Goal: Transaction & Acquisition: Purchase product/service

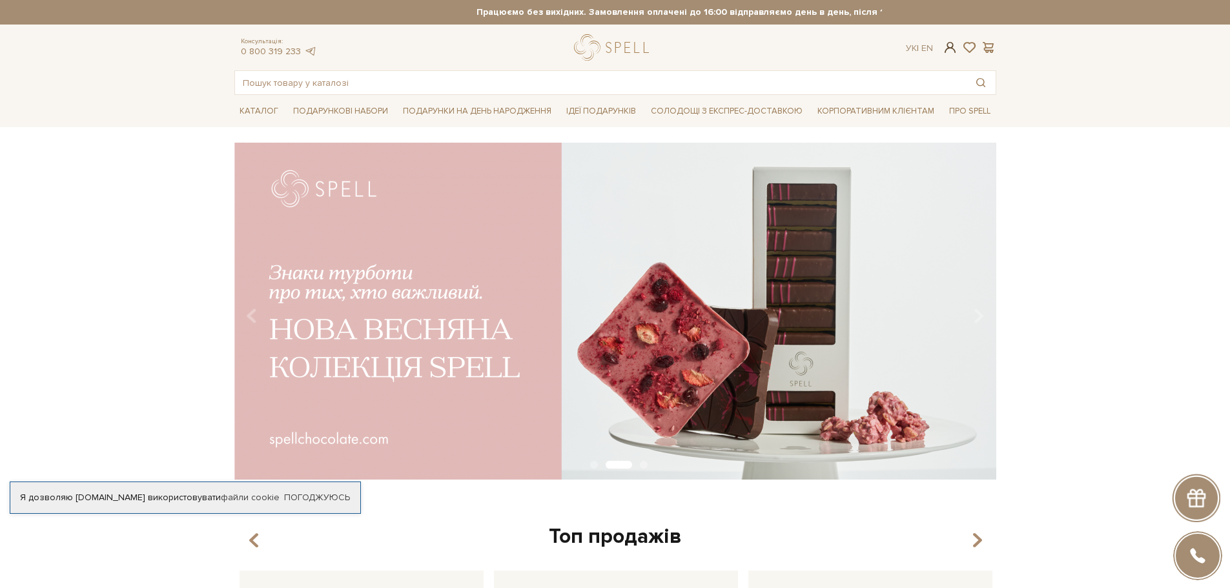
type input "[EMAIL_ADDRESS][DOMAIN_NAME]"
click at [952, 48] on span at bounding box center [949, 48] width 15 height 14
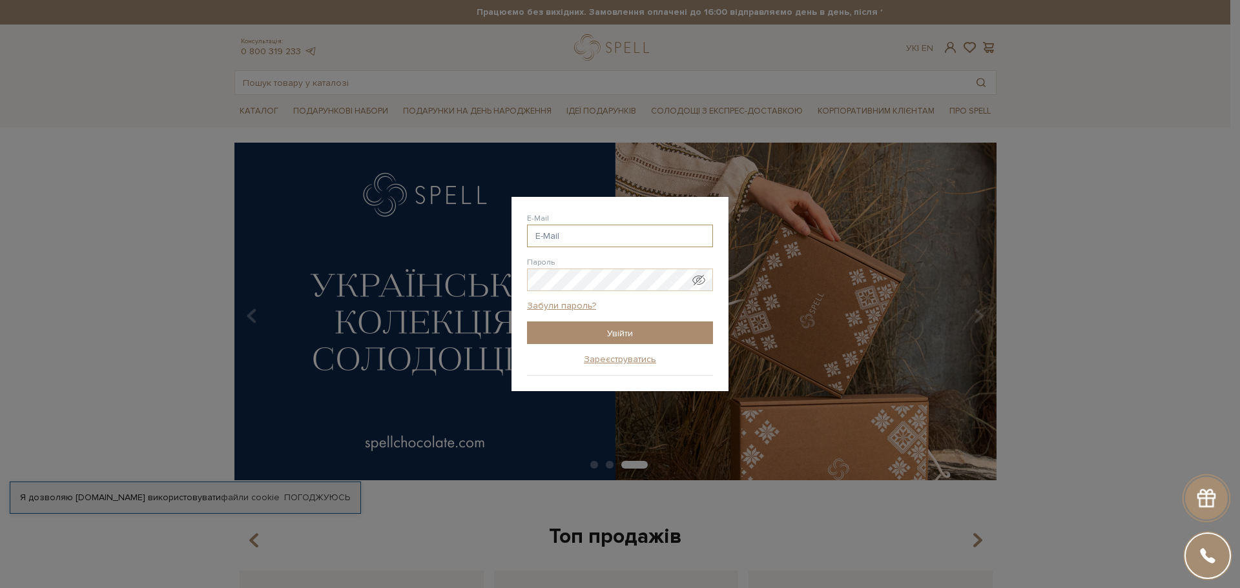
click at [557, 229] on input "E-Mail" at bounding box center [620, 236] width 186 height 23
type input "[EMAIL_ADDRESS][DOMAIN_NAME]"
click at [628, 337] on input "Увійти" at bounding box center [620, 333] width 186 height 23
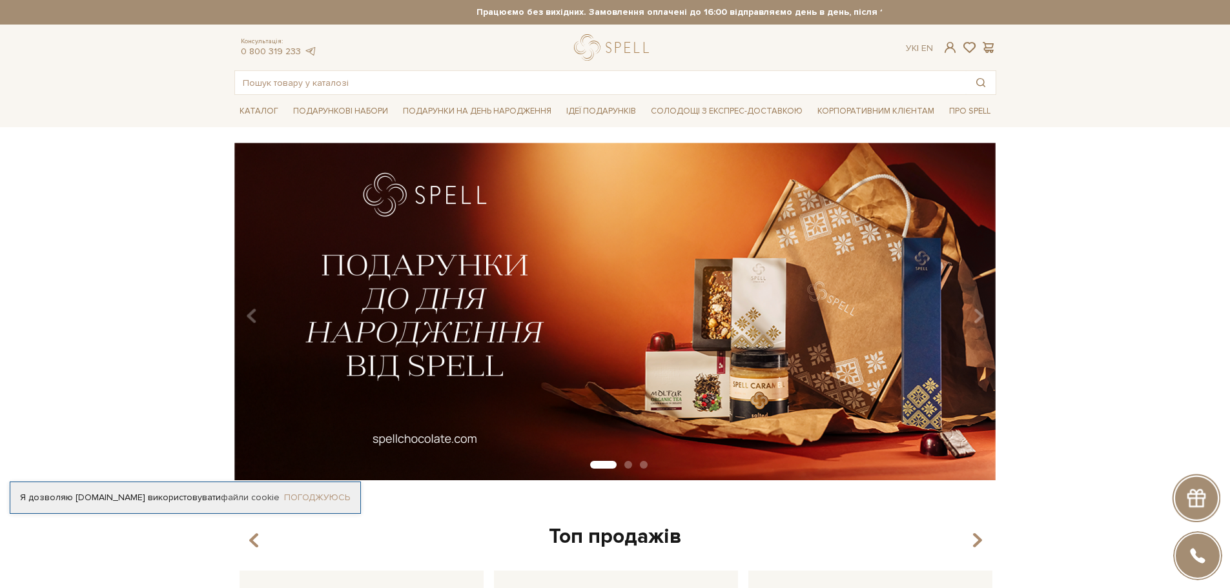
click at [322, 492] on link "Погоджуюсь" at bounding box center [317, 498] width 66 height 12
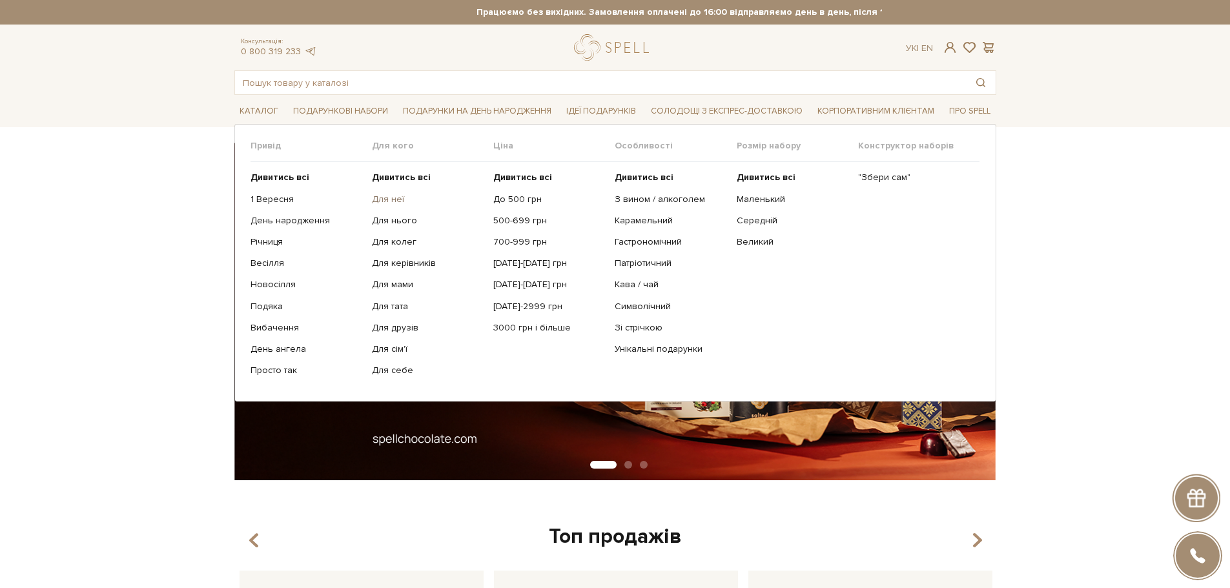
click at [385, 198] on link "Для неї" at bounding box center [428, 200] width 112 height 12
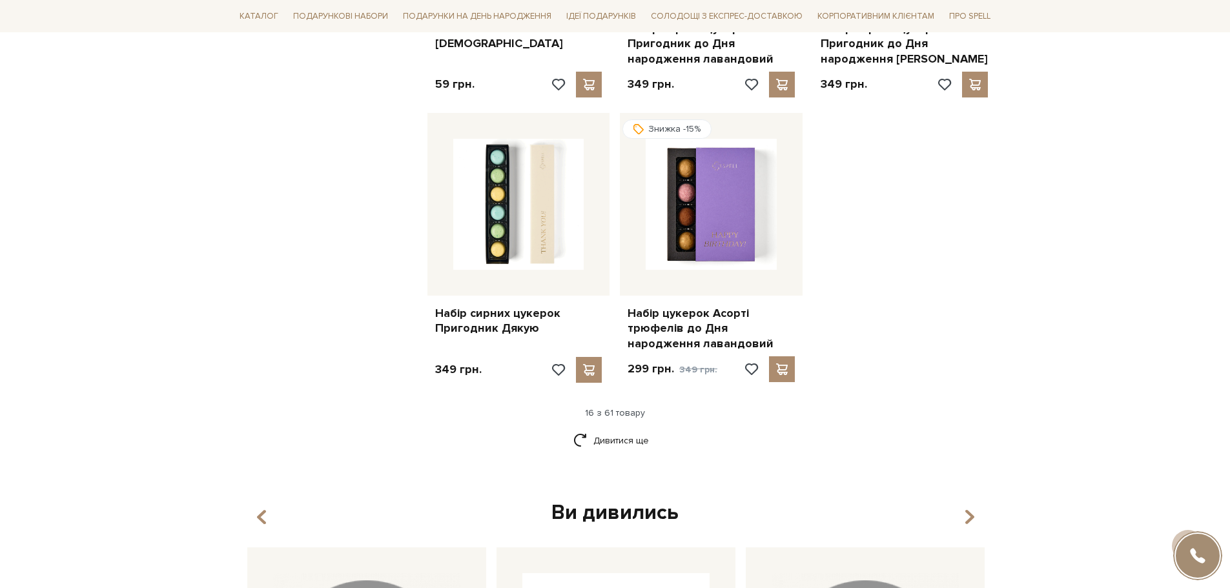
scroll to position [1679, 0]
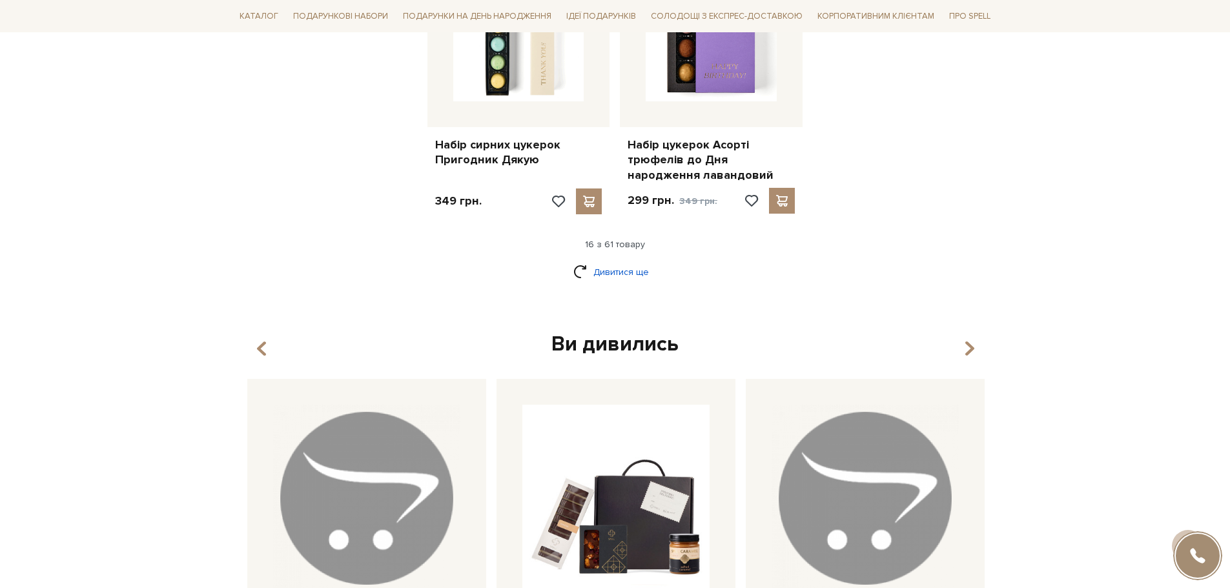
click at [625, 267] on link "Дивитися ще" at bounding box center [615, 272] width 84 height 23
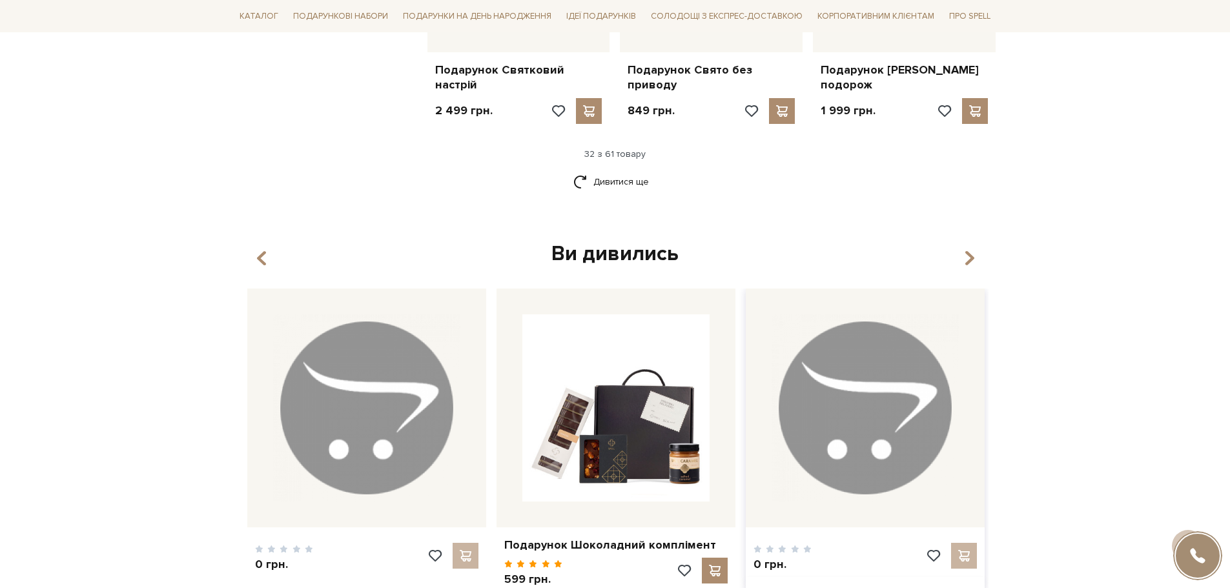
scroll to position [3164, 0]
click at [620, 170] on link "Дивитися ще" at bounding box center [615, 181] width 84 height 23
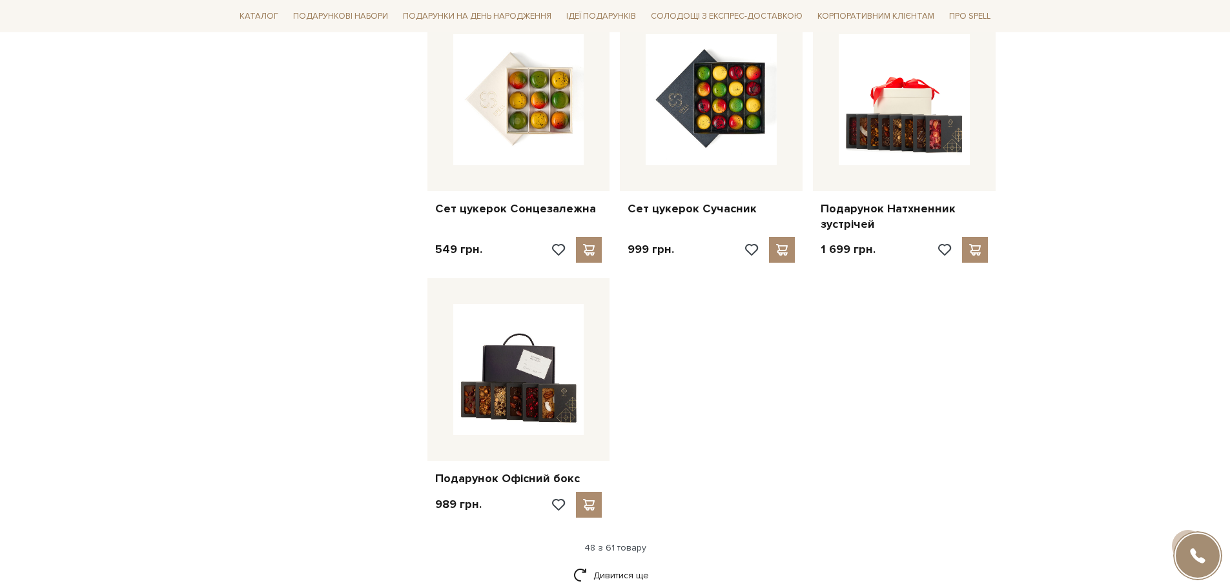
scroll to position [4391, 0]
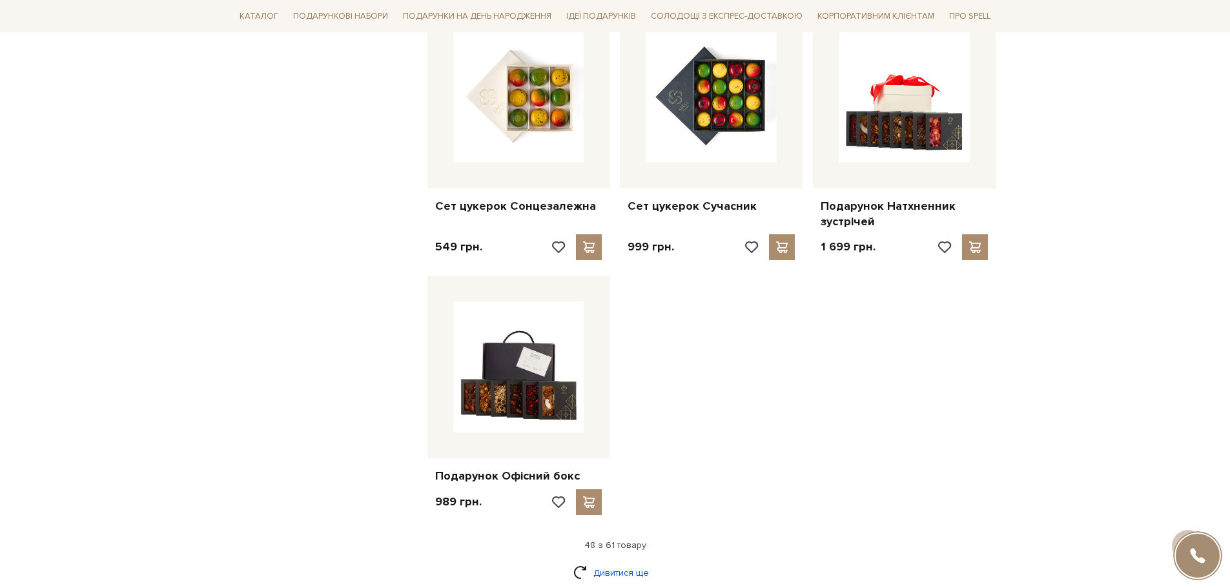
click at [621, 562] on link "Дивитися ще" at bounding box center [615, 573] width 84 height 23
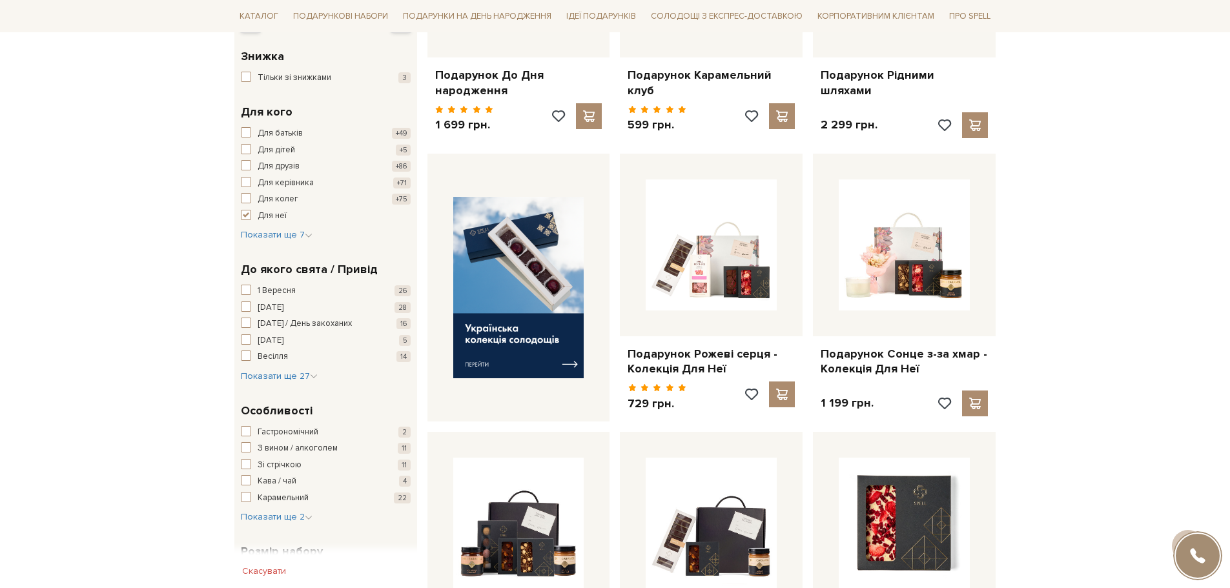
scroll to position [0, 0]
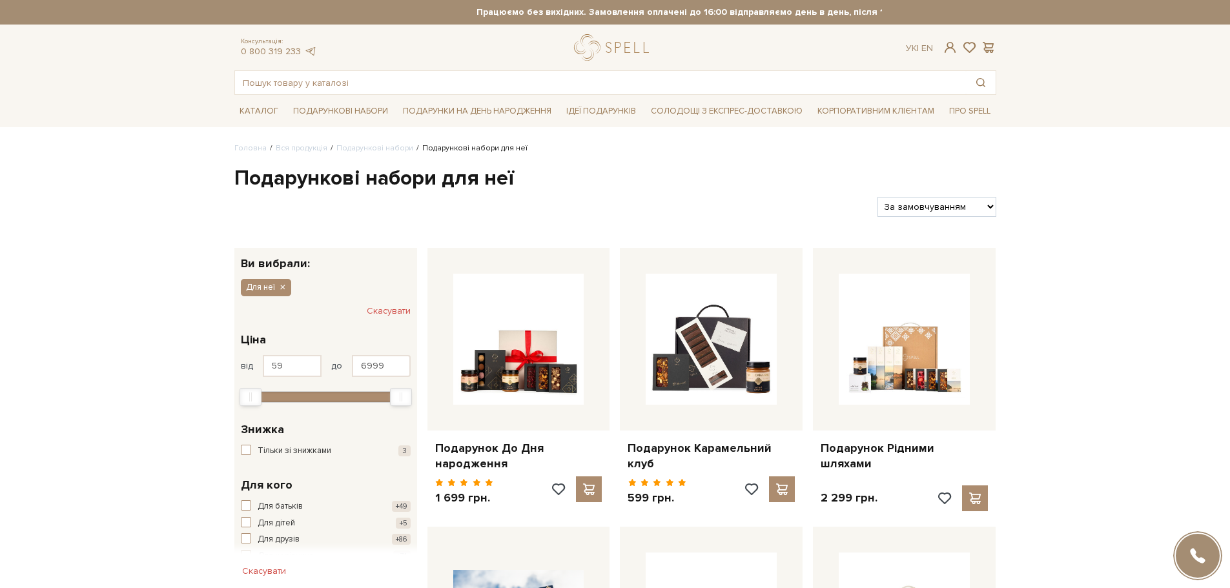
click at [948, 201] on select "За замовчуванням За Ціною (зростання) За Ціною (зменшення) Новинки За популярні…" at bounding box center [936, 207] width 118 height 20
select select "https://spellchocolate.com/our-productions/podarunkovi-box/dlja-neji?sort=p.pri…"
click at [877, 197] on select "За замовчуванням За Ціною (зростання) За Ціною (зменшення) Новинки За популярні…" at bounding box center [936, 207] width 118 height 20
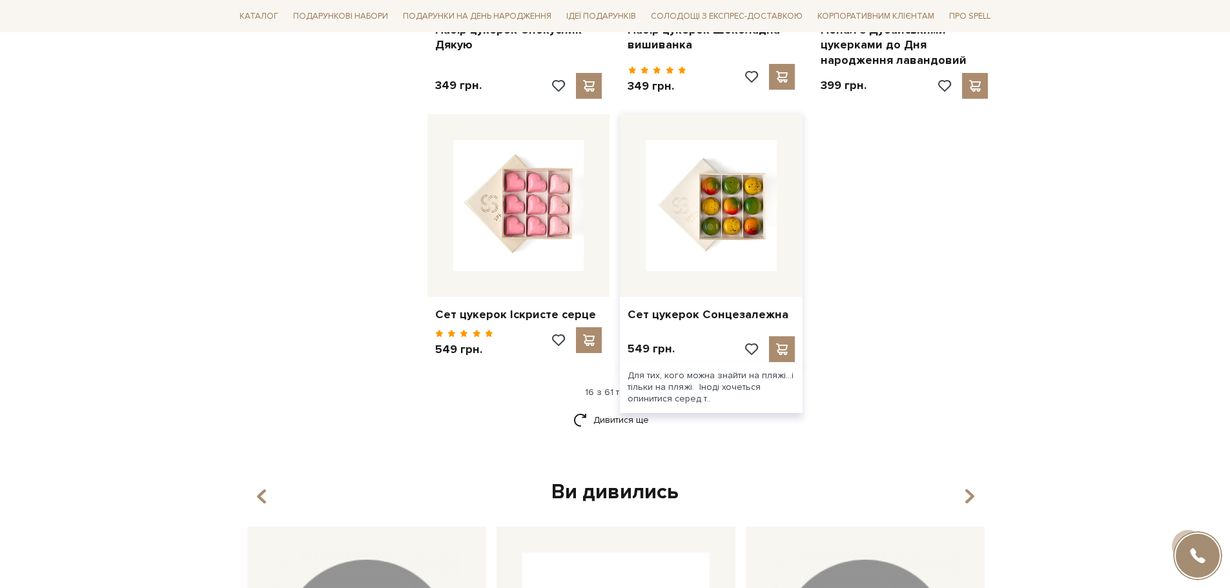
scroll to position [1550, 0]
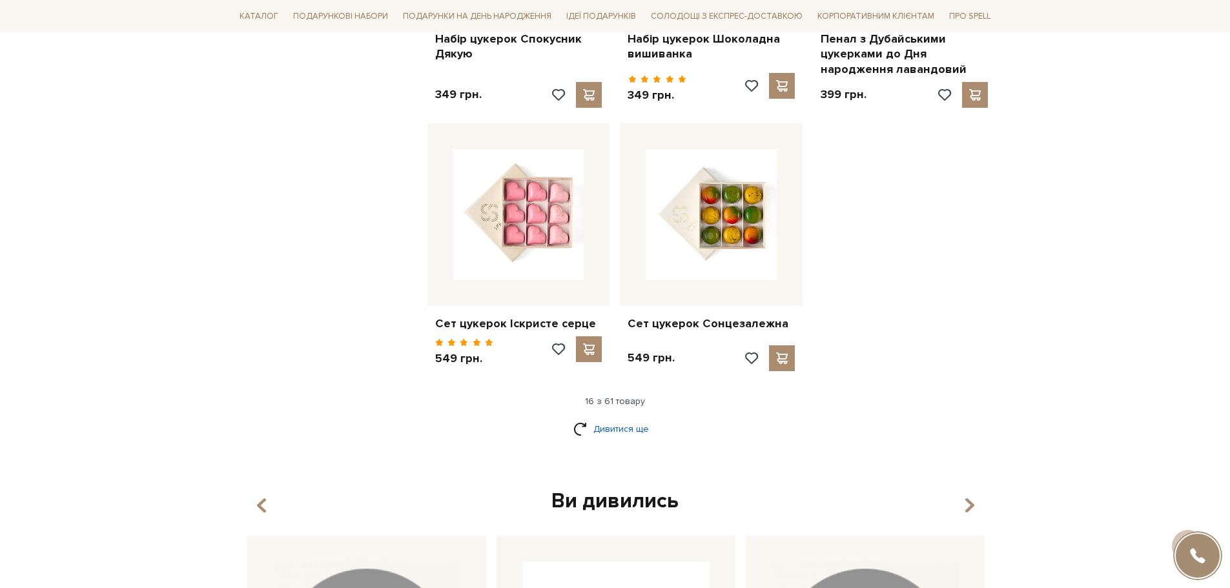
click at [621, 418] on link "Дивитися ще" at bounding box center [615, 429] width 84 height 23
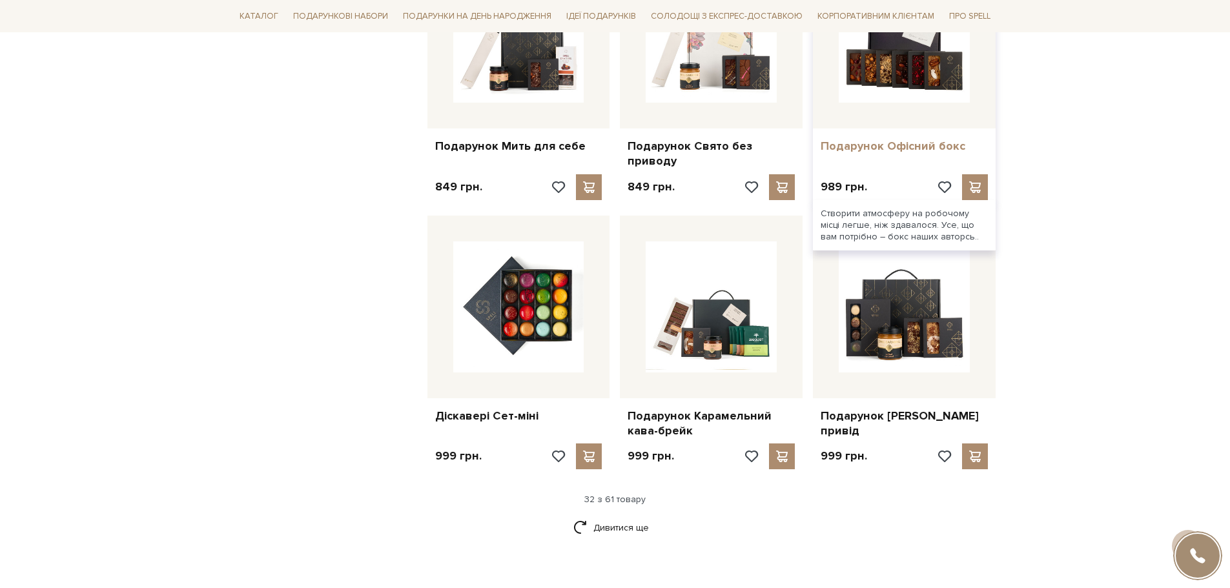
scroll to position [2841, 0]
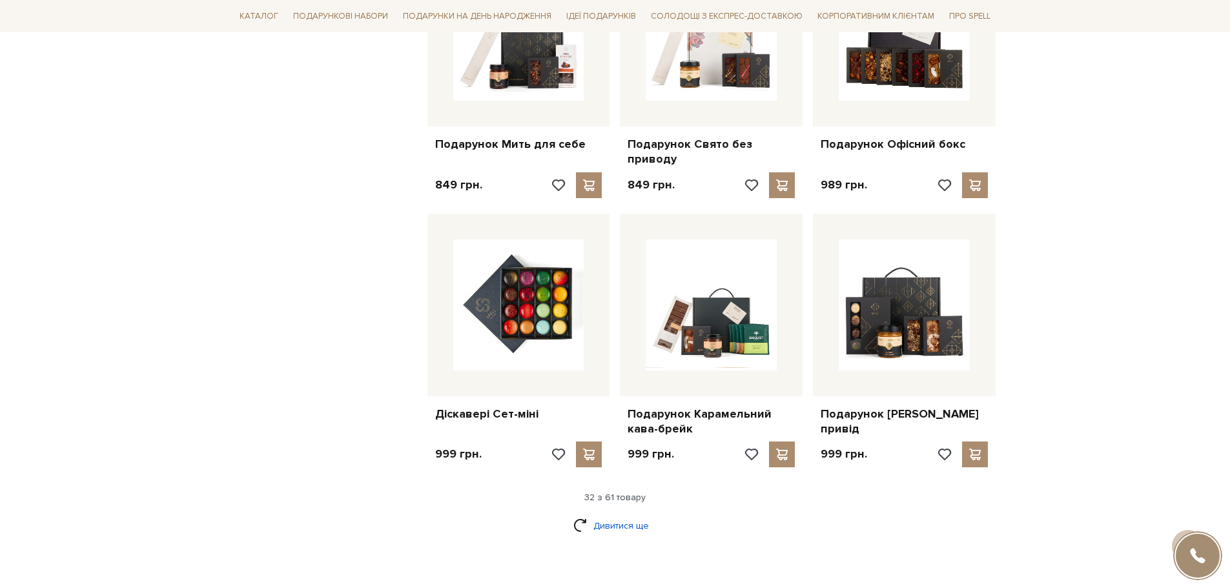
click at [606, 515] on link "Дивитися ще" at bounding box center [615, 526] width 84 height 23
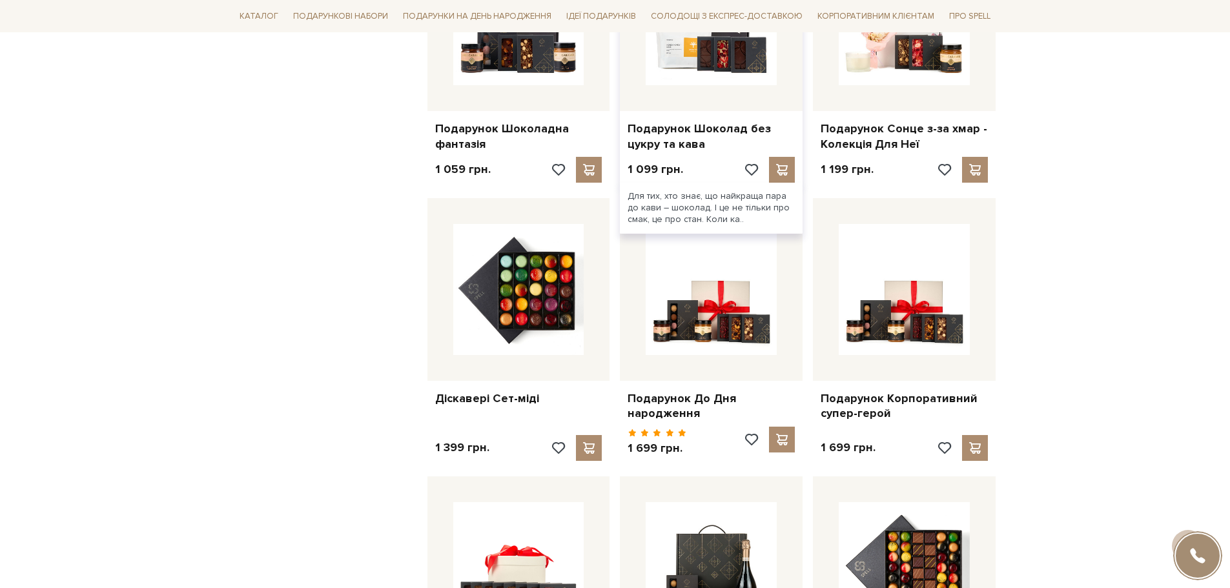
scroll to position [3745, 0]
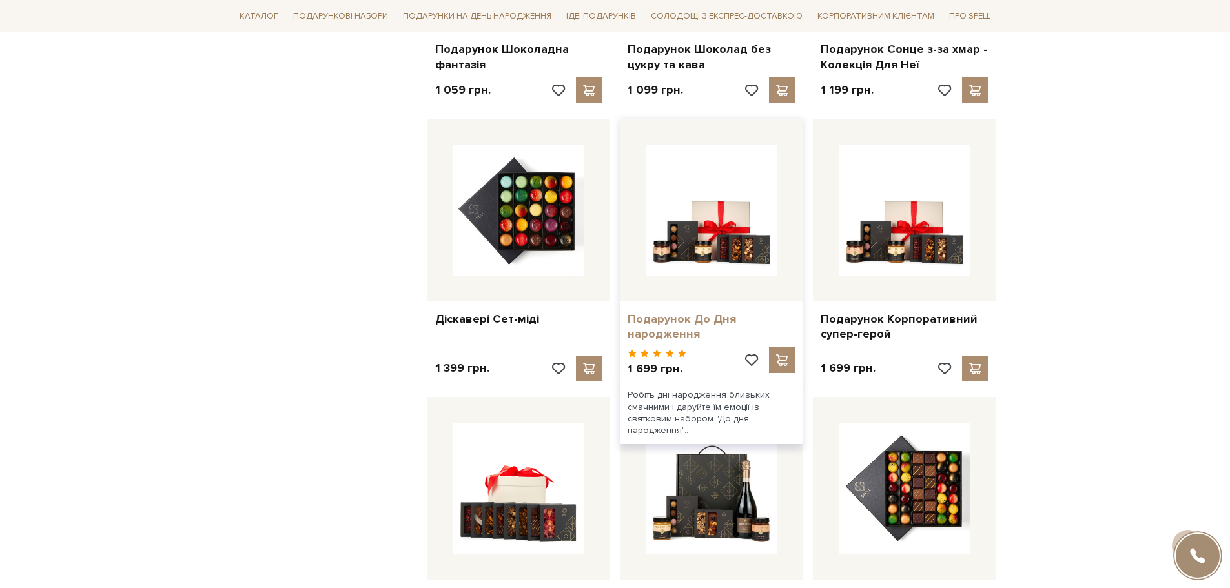
click at [693, 312] on link "Подарунок До Дня народження" at bounding box center [711, 327] width 167 height 30
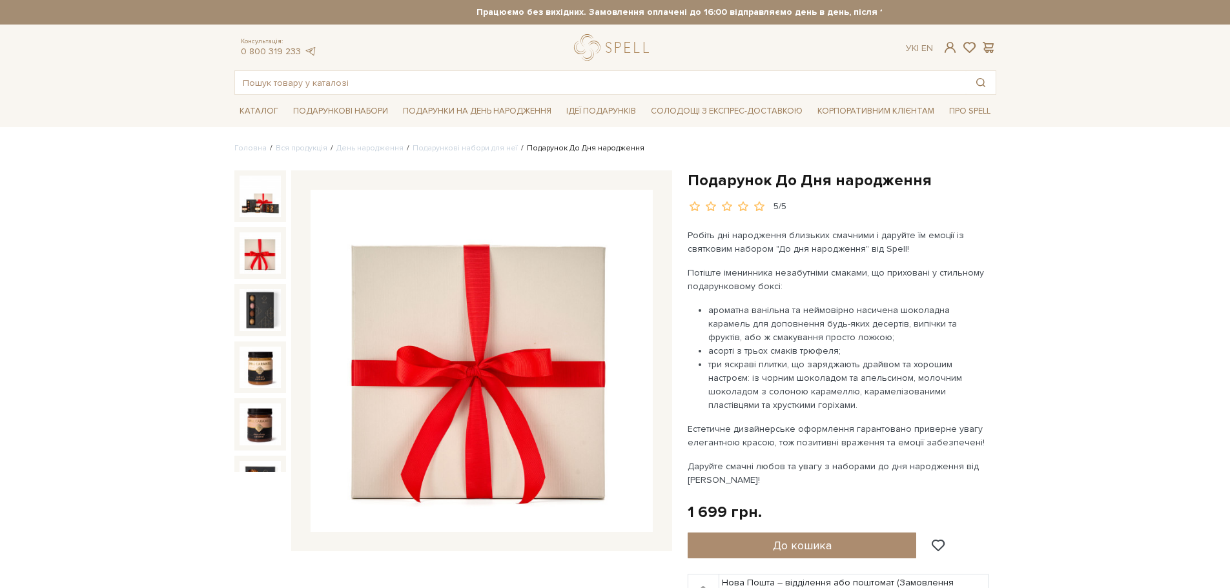
click at [267, 241] on img at bounding box center [260, 252] width 41 height 41
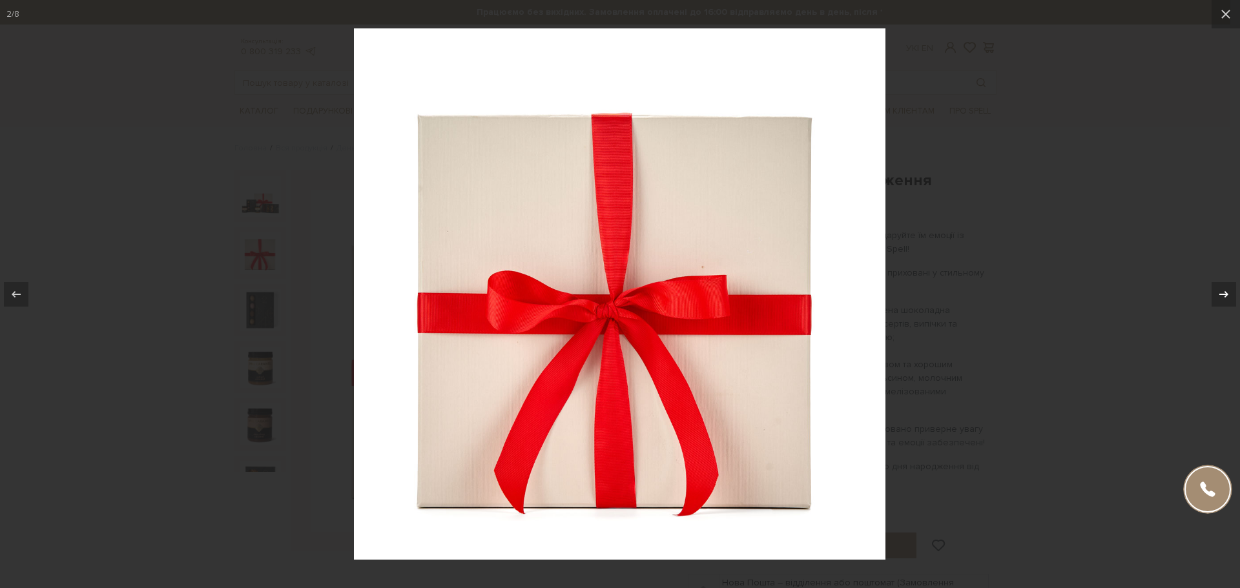
click at [1223, 289] on icon at bounding box center [1223, 294] width 15 height 15
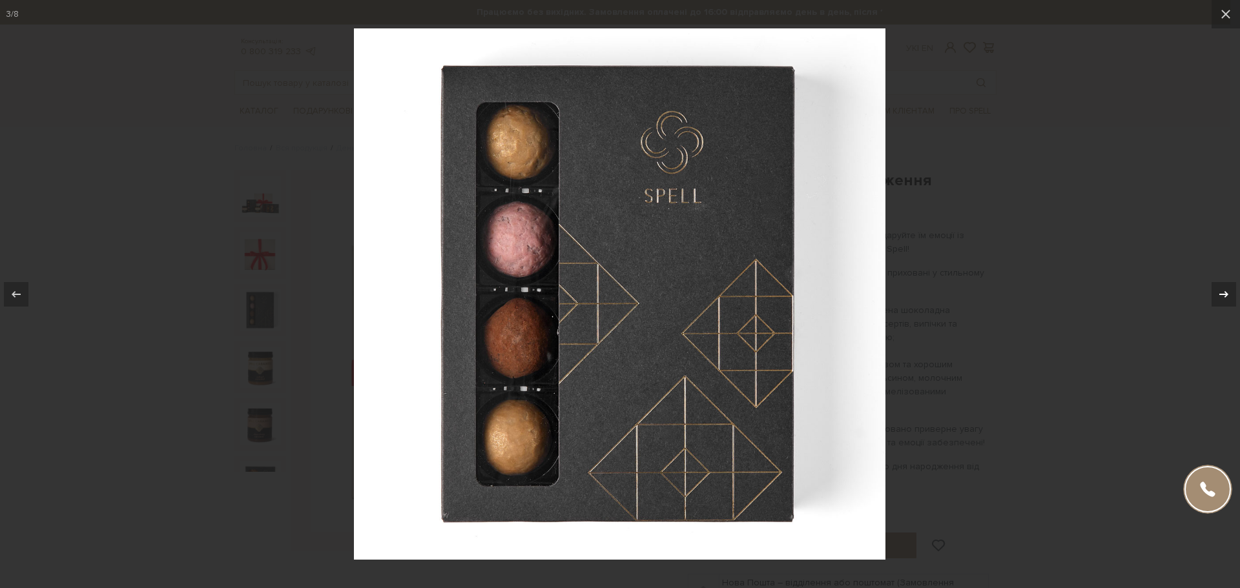
click at [1223, 289] on icon at bounding box center [1223, 294] width 15 height 15
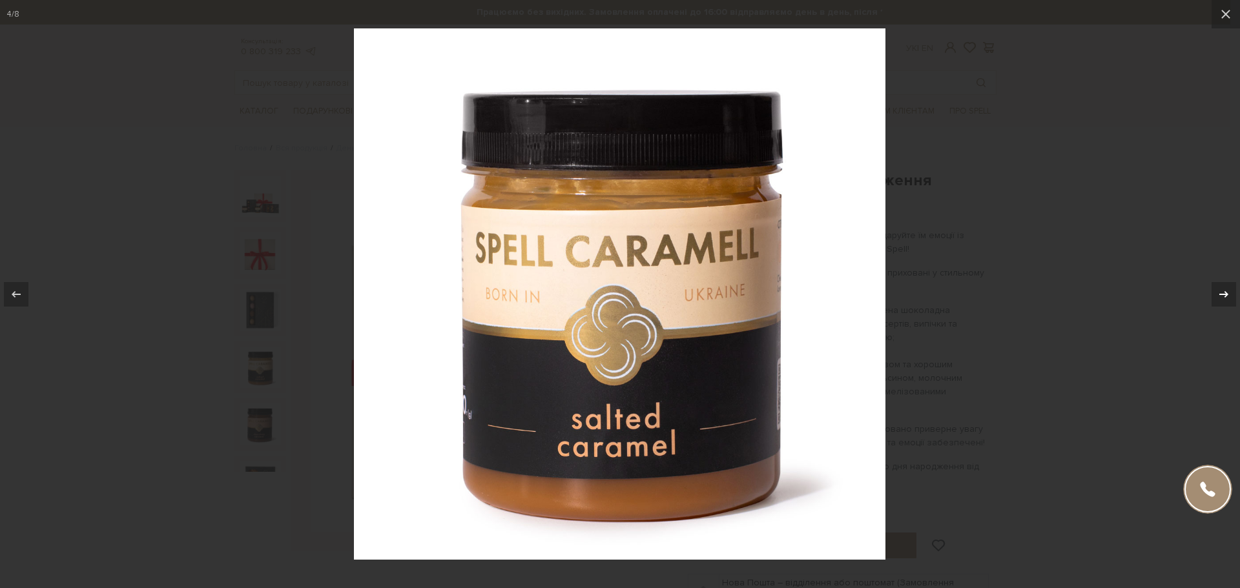
click at [1223, 289] on icon at bounding box center [1223, 294] width 15 height 15
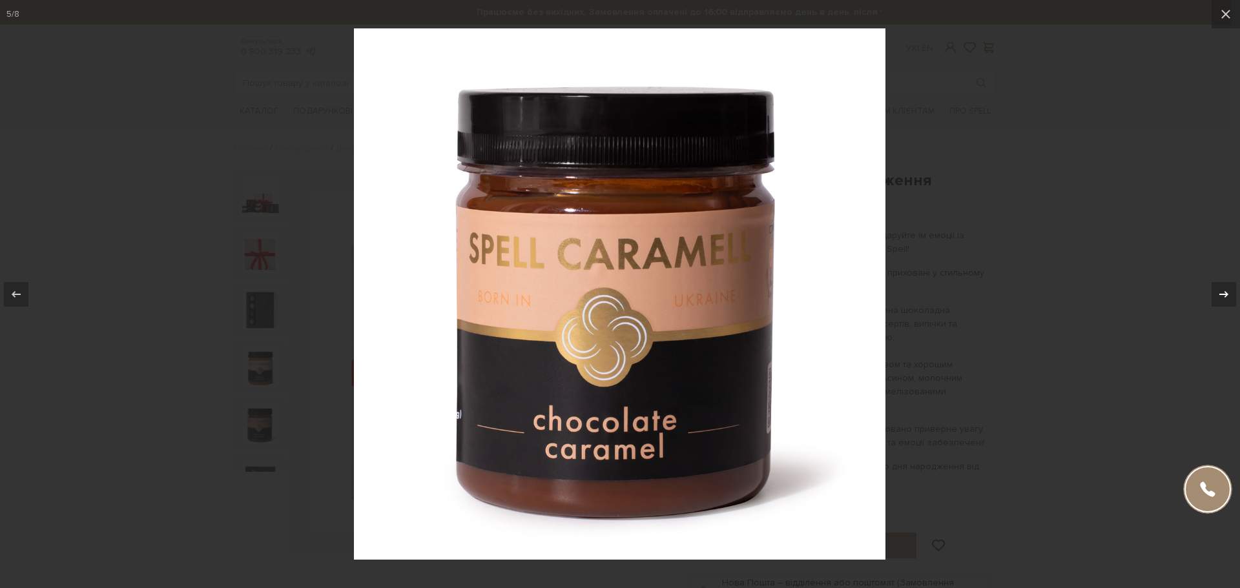
click at [1223, 289] on icon at bounding box center [1223, 294] width 15 height 15
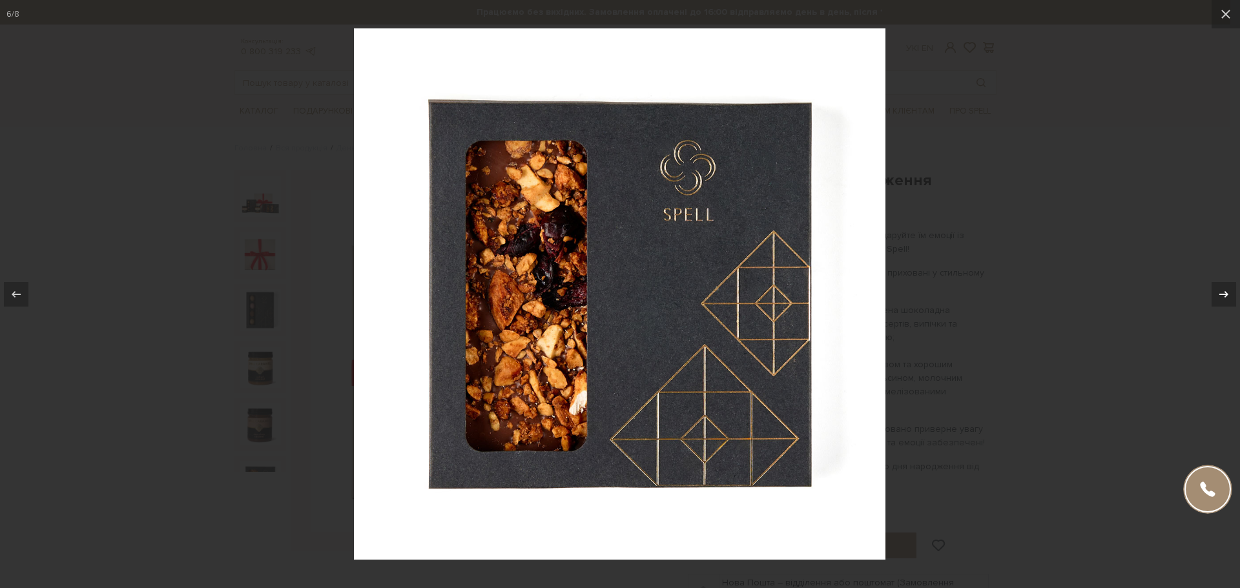
click at [1223, 289] on icon at bounding box center [1223, 294] width 15 height 15
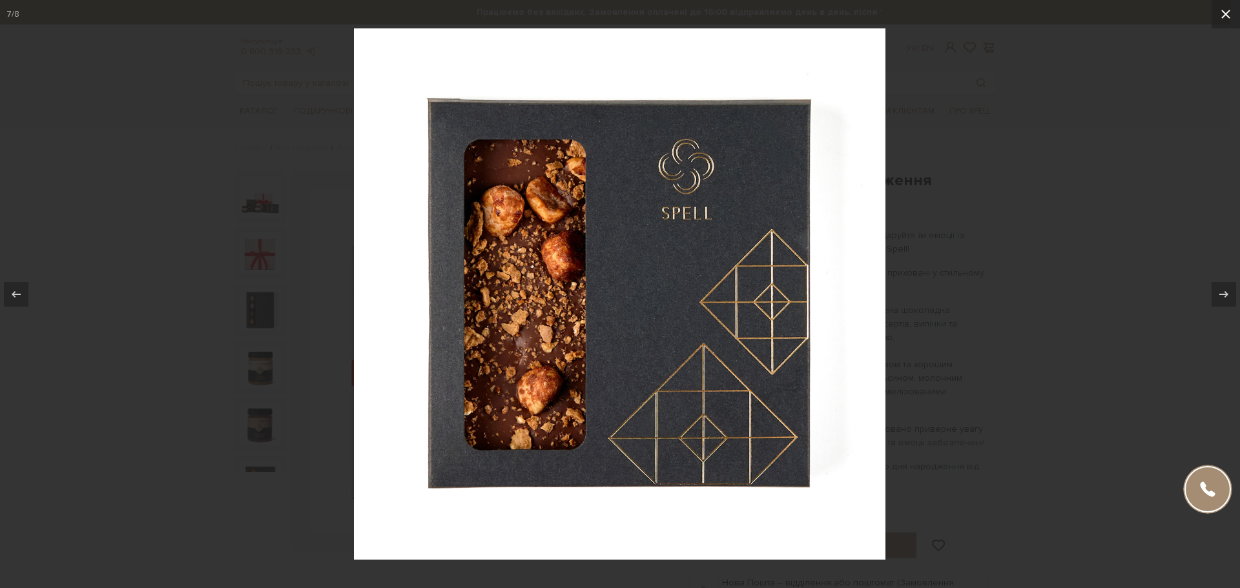
click at [1227, 15] on icon at bounding box center [1225, 14] width 9 height 9
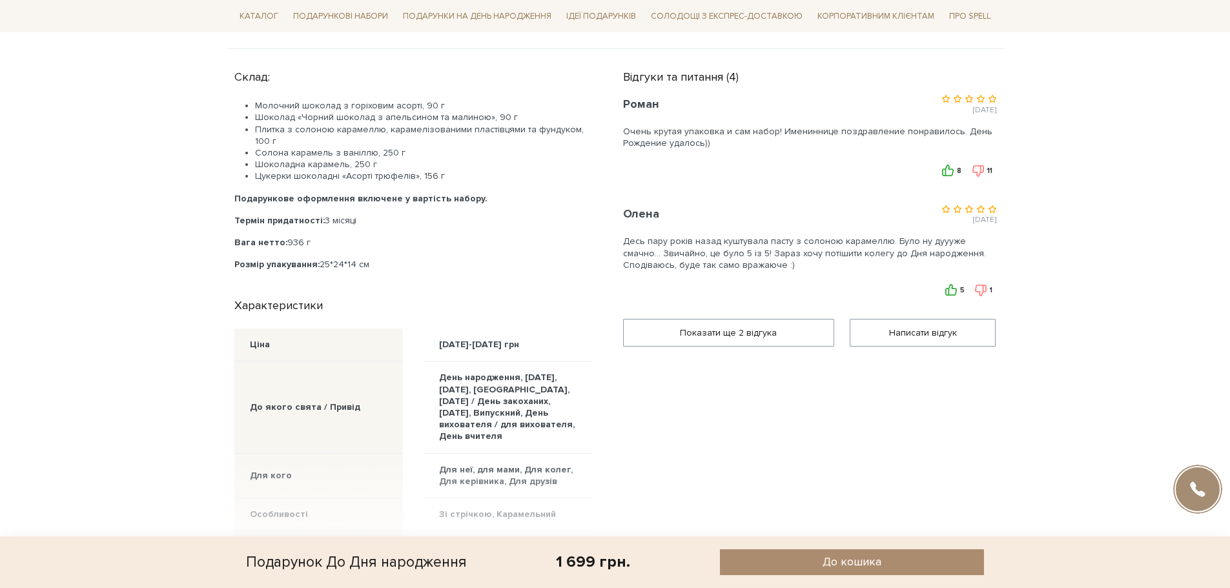
scroll to position [839, 0]
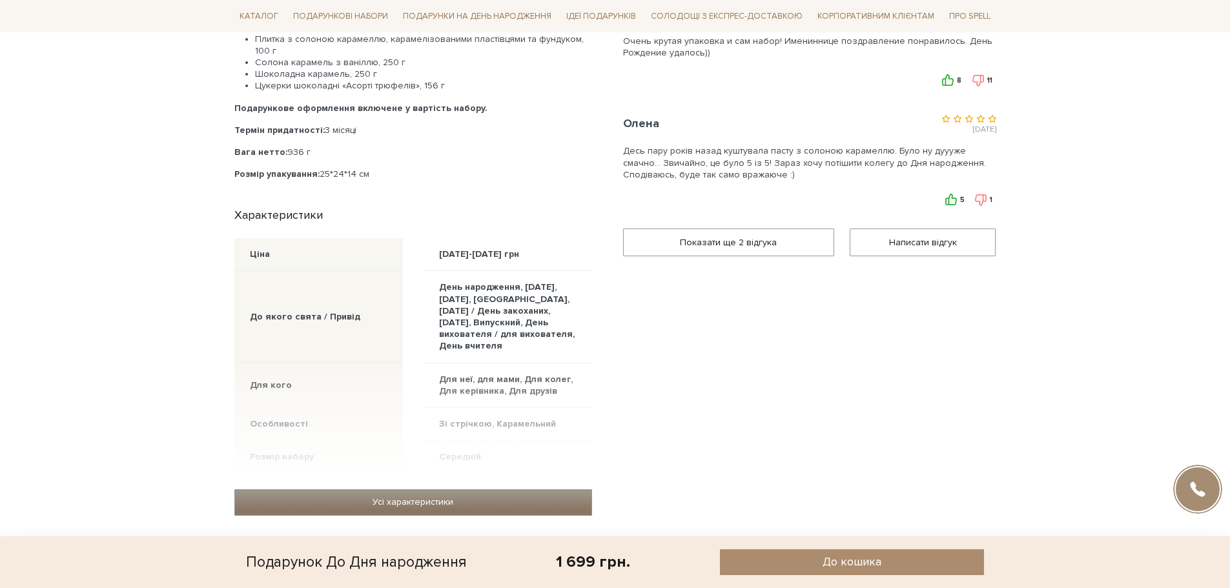
click at [371, 490] on link "Усі характеристики" at bounding box center [413, 502] width 356 height 25
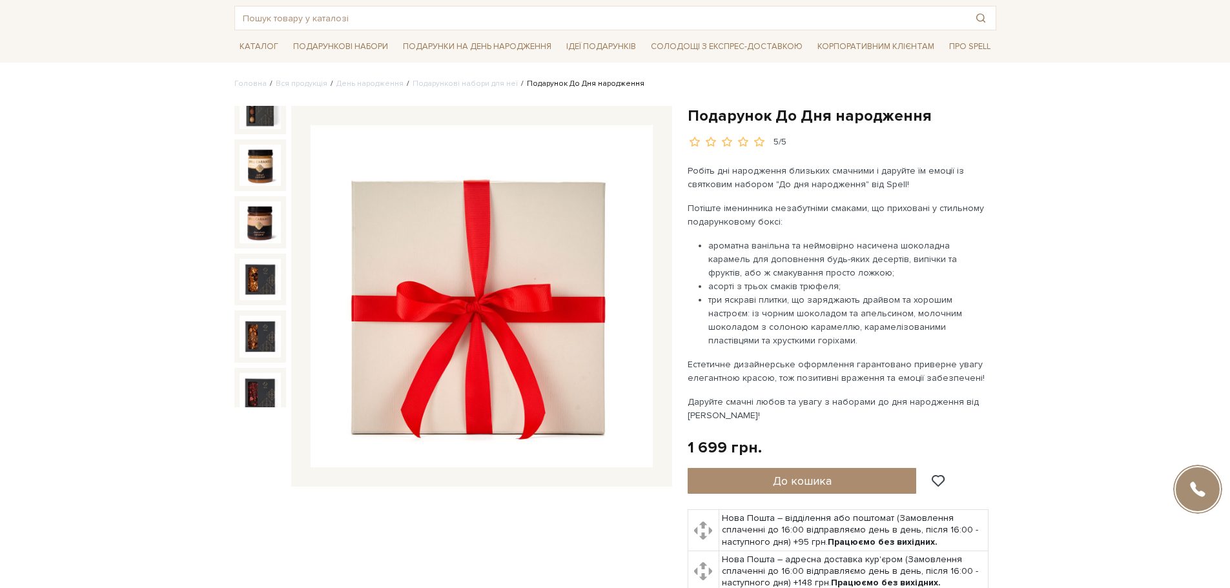
scroll to position [0, 0]
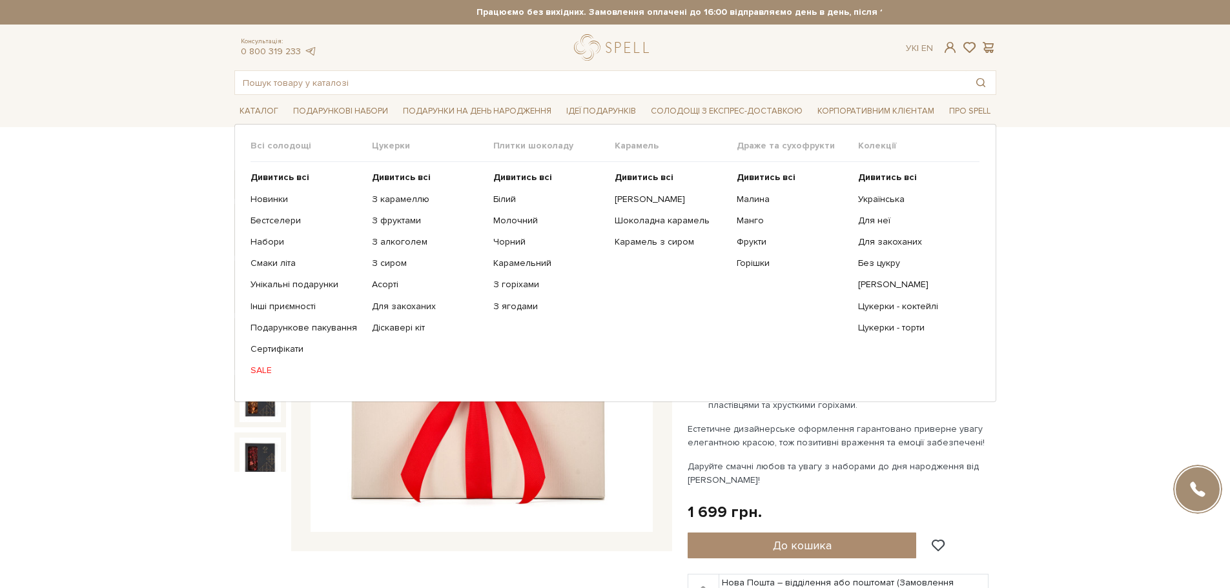
click at [258, 374] on link "SALE" at bounding box center [307, 371] width 112 height 12
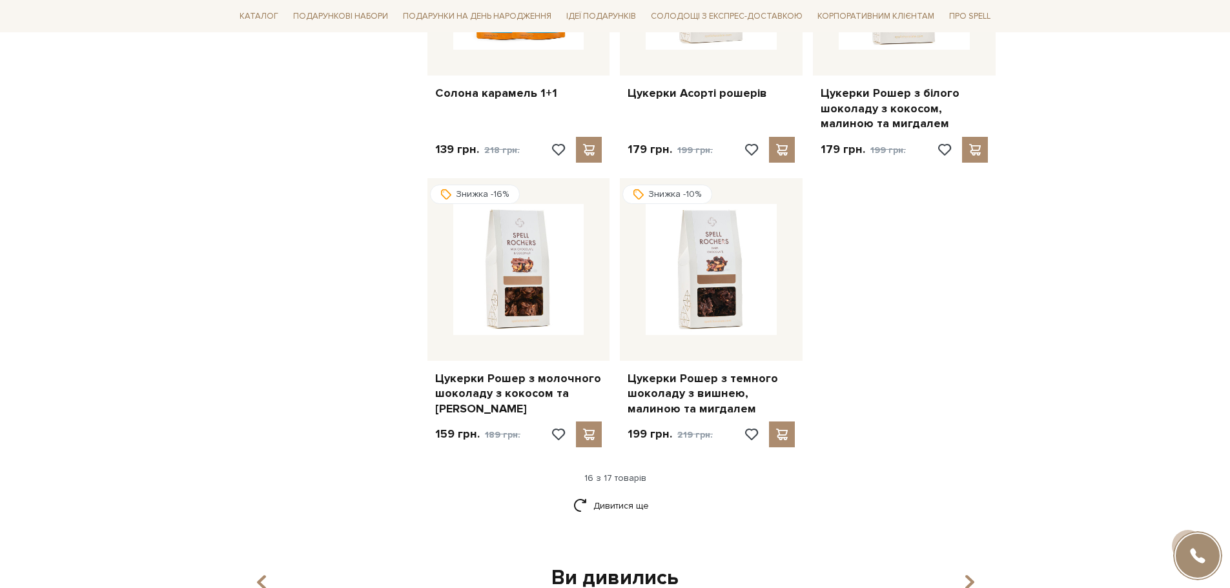
scroll to position [1485, 0]
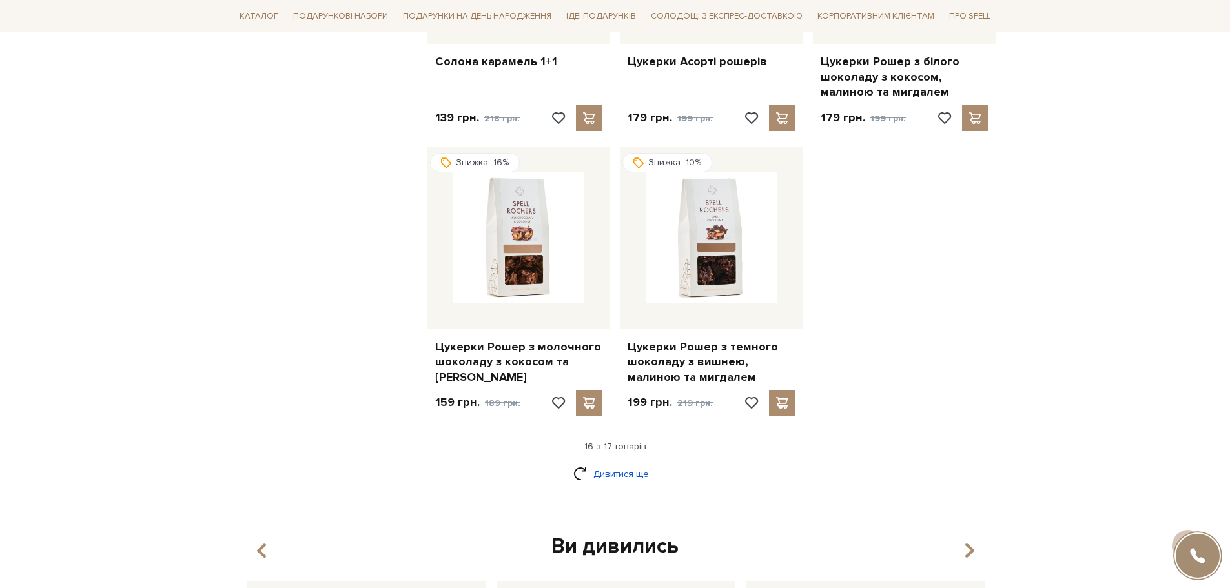
click at [634, 463] on link "Дивитися ще" at bounding box center [615, 474] width 84 height 23
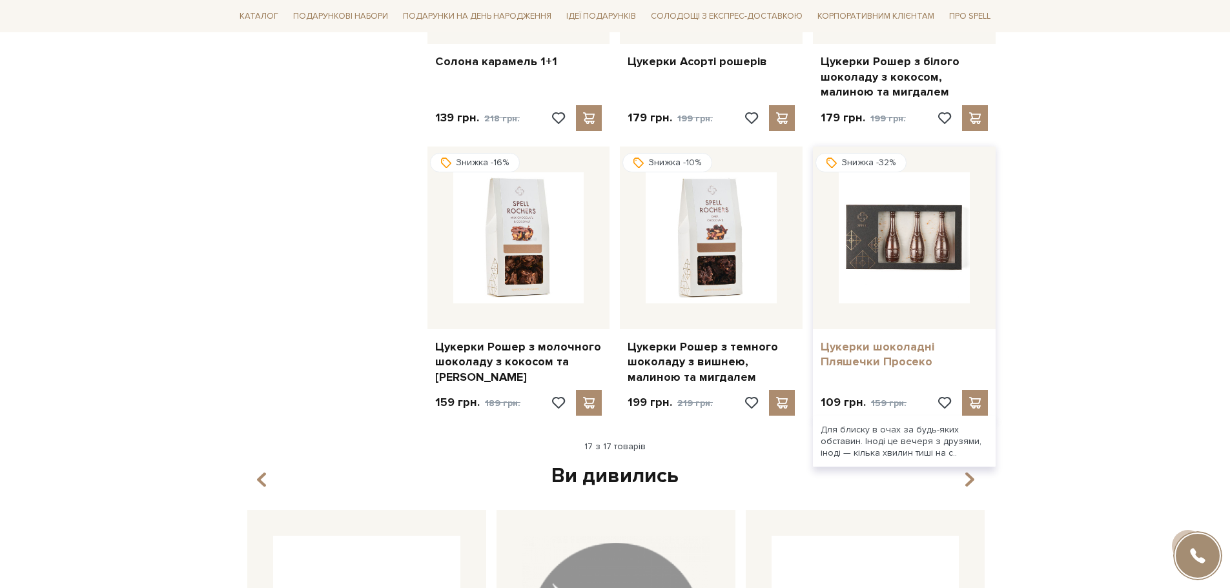
click at [888, 340] on link "Цукерки шоколадні Пляшечки Просеко" at bounding box center [904, 355] width 167 height 30
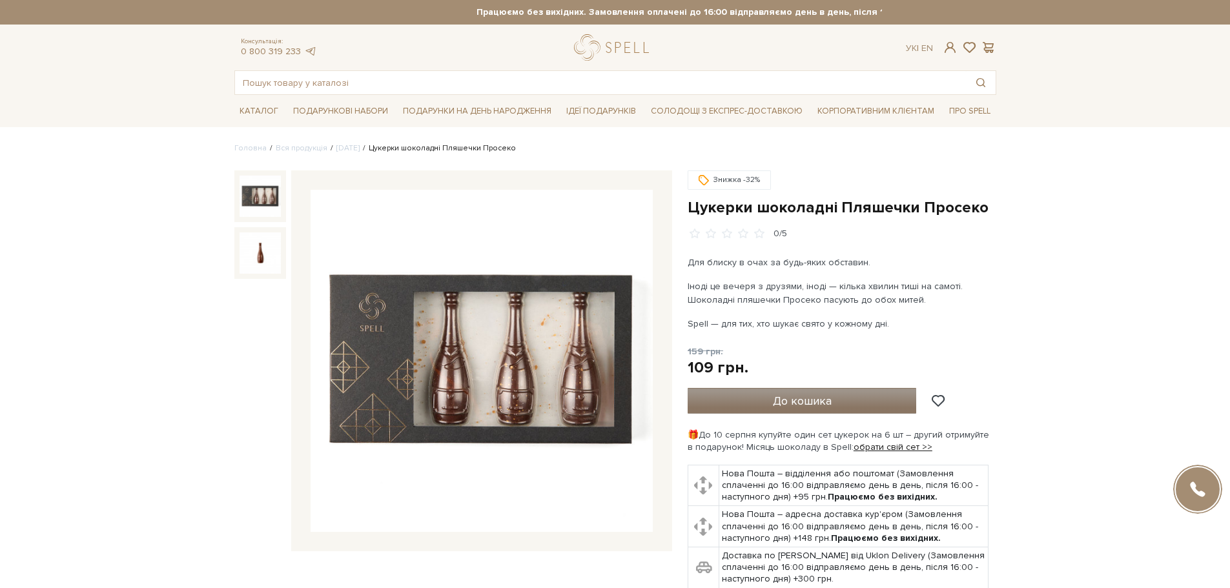
click at [799, 397] on span "До кошика" at bounding box center [802, 401] width 59 height 14
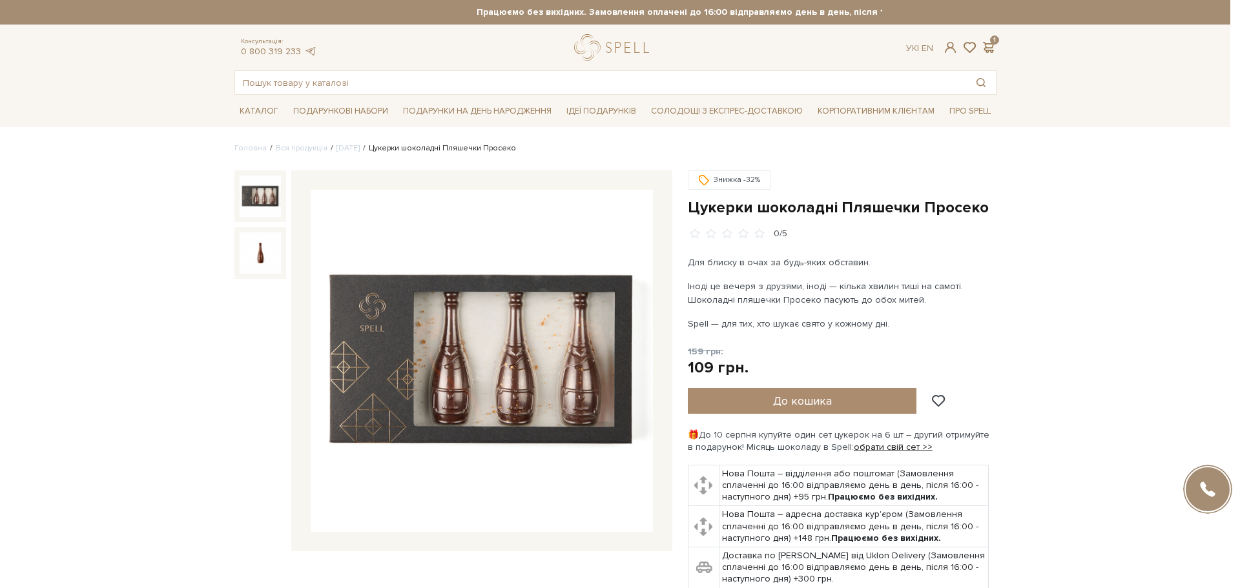
click at [833, 161] on div at bounding box center [620, 294] width 1240 height 588
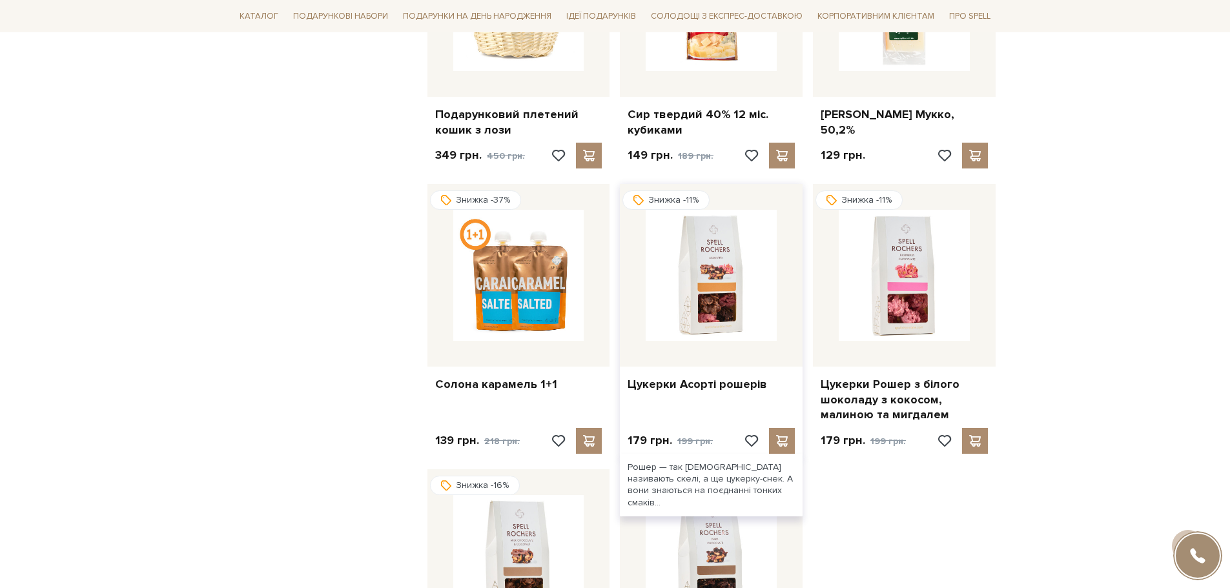
scroll to position [775, 0]
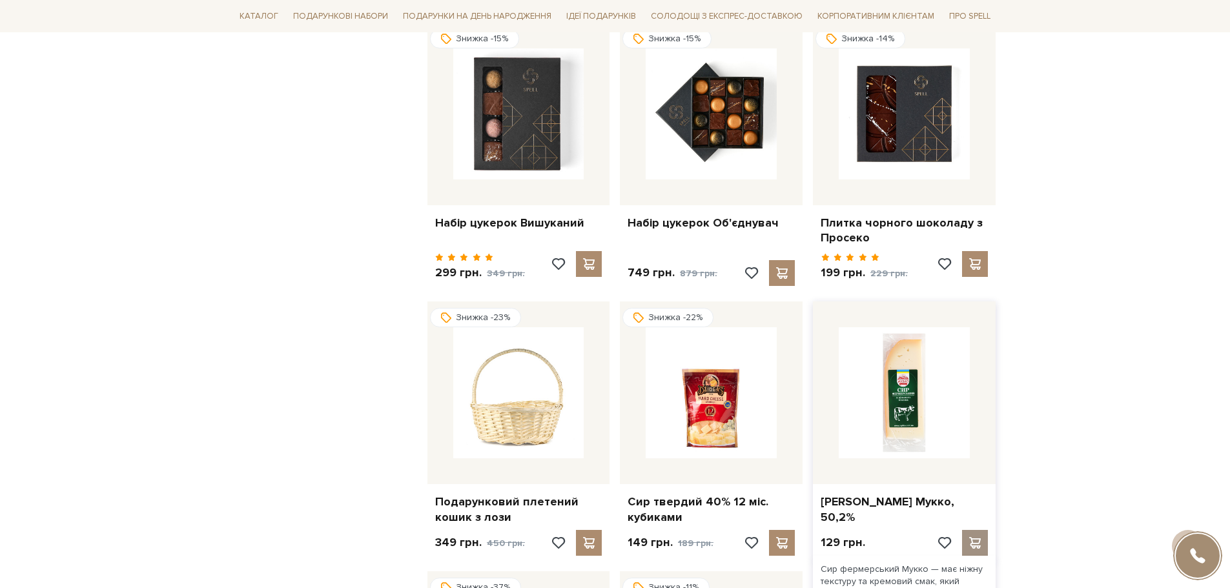
click at [978, 537] on span at bounding box center [975, 543] width 16 height 12
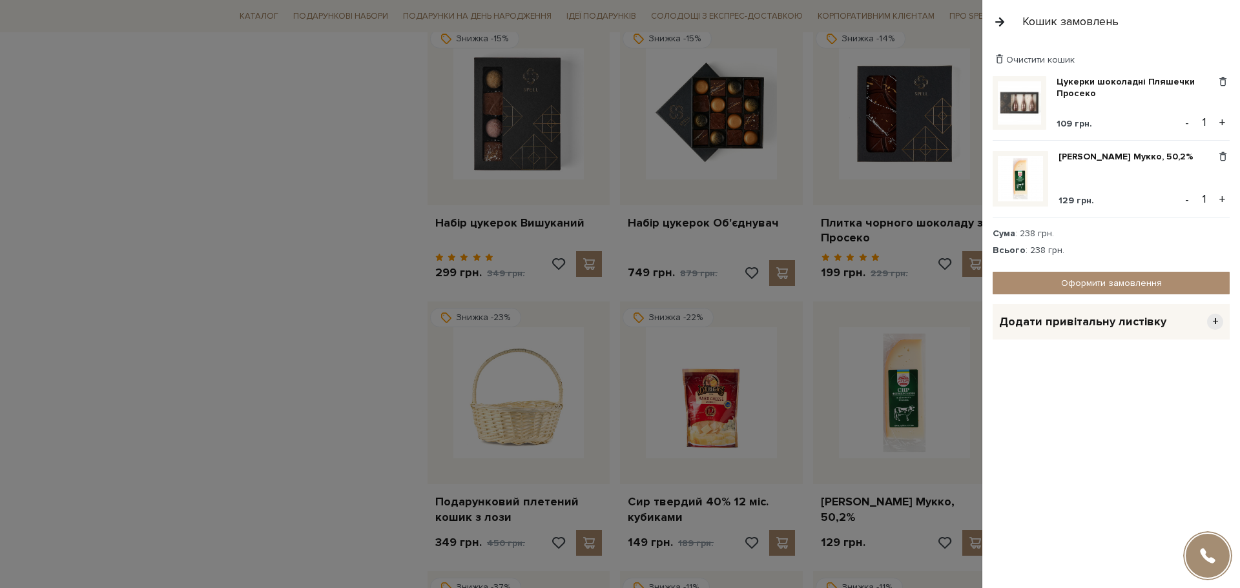
click at [810, 447] on div at bounding box center [620, 294] width 1240 height 588
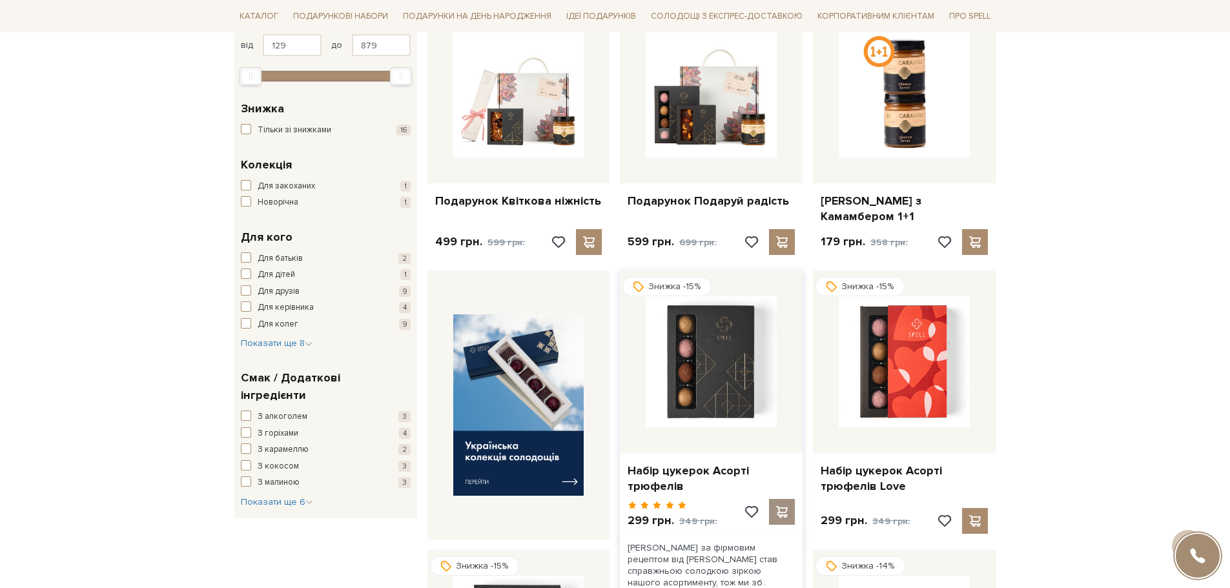
scroll to position [129, 0]
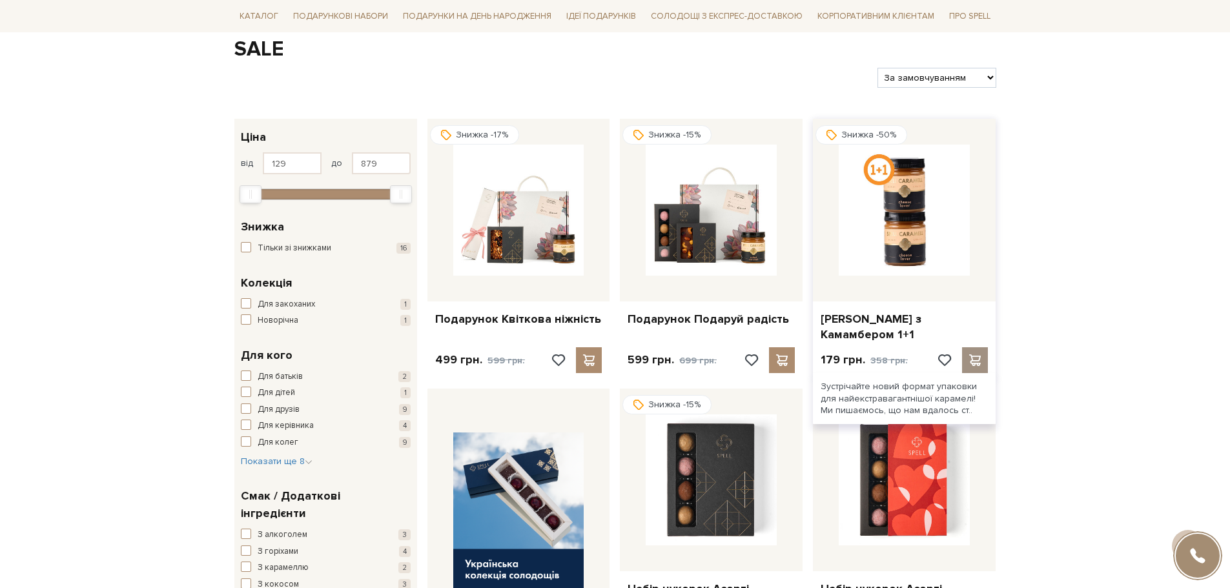
click at [982, 354] on span at bounding box center [975, 360] width 16 height 12
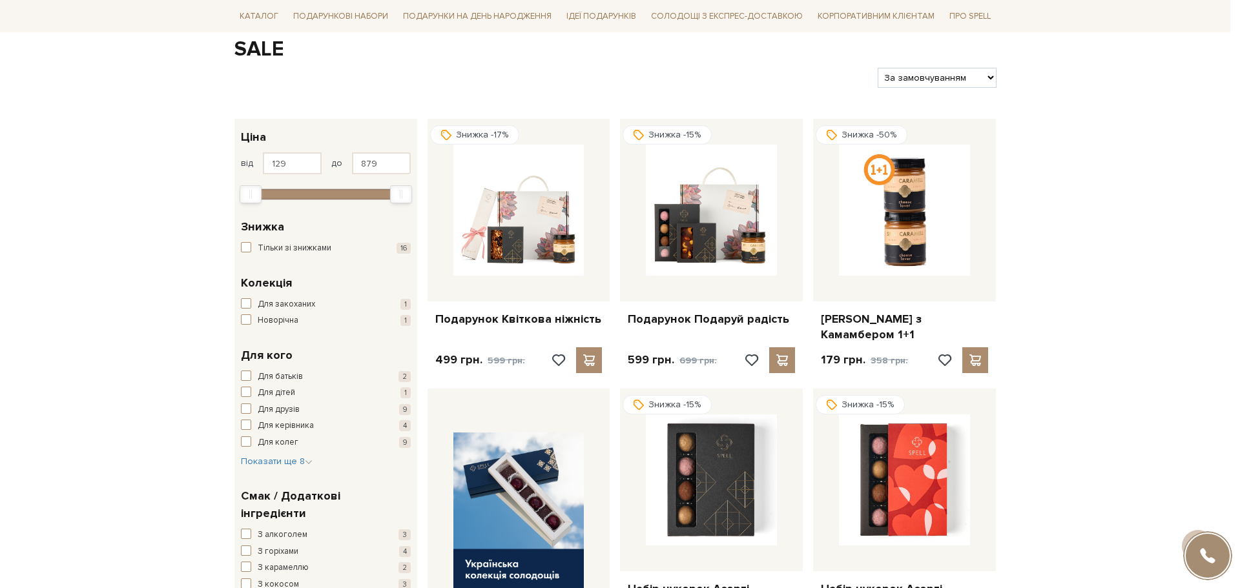
click at [794, 368] on div at bounding box center [620, 294] width 1240 height 588
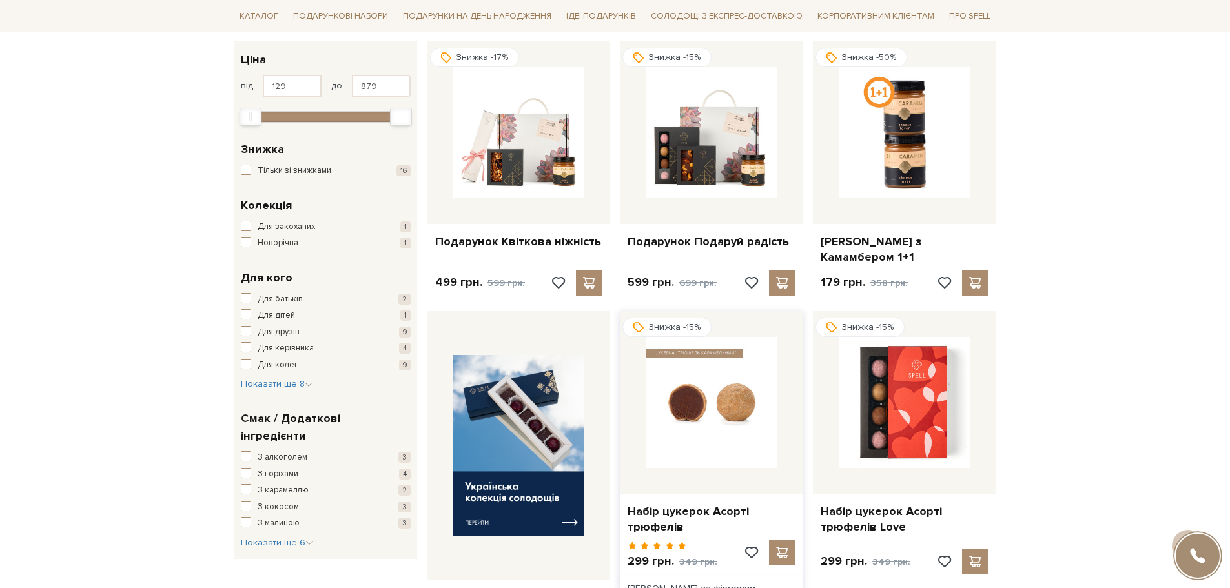
scroll to position [0, 0]
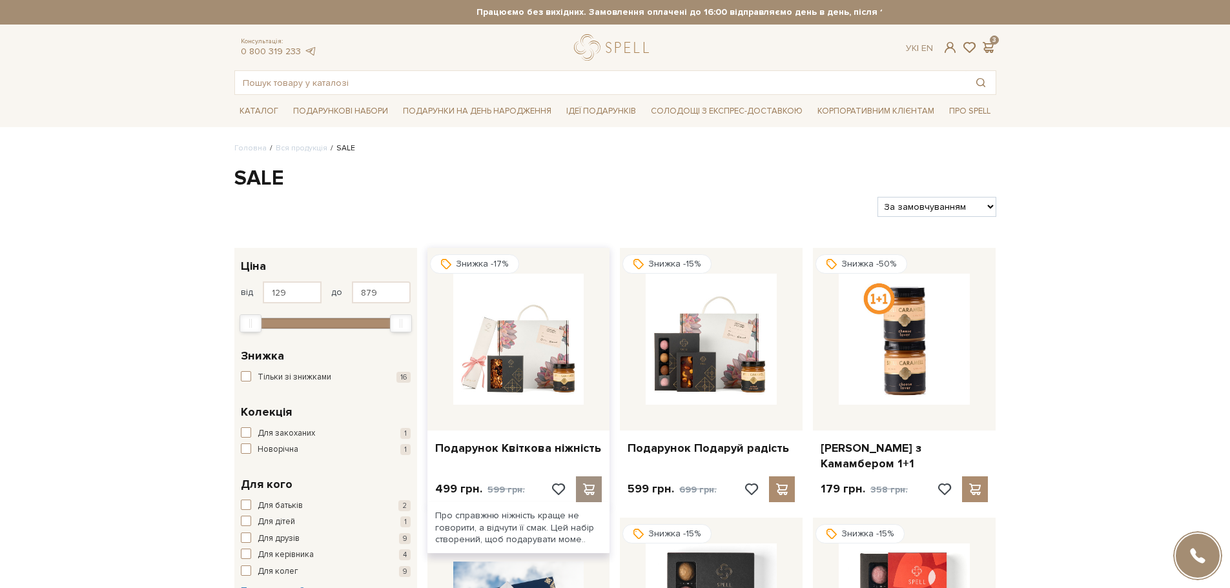
click at [592, 484] on span at bounding box center [589, 490] width 16 height 12
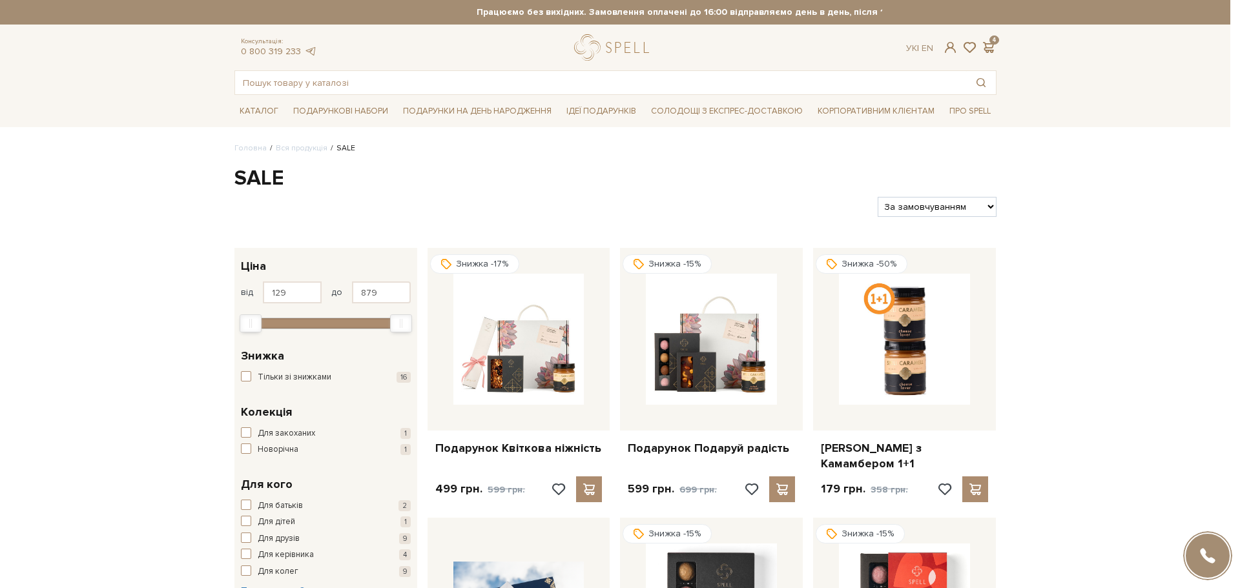
click at [544, 331] on div at bounding box center [620, 294] width 1240 height 588
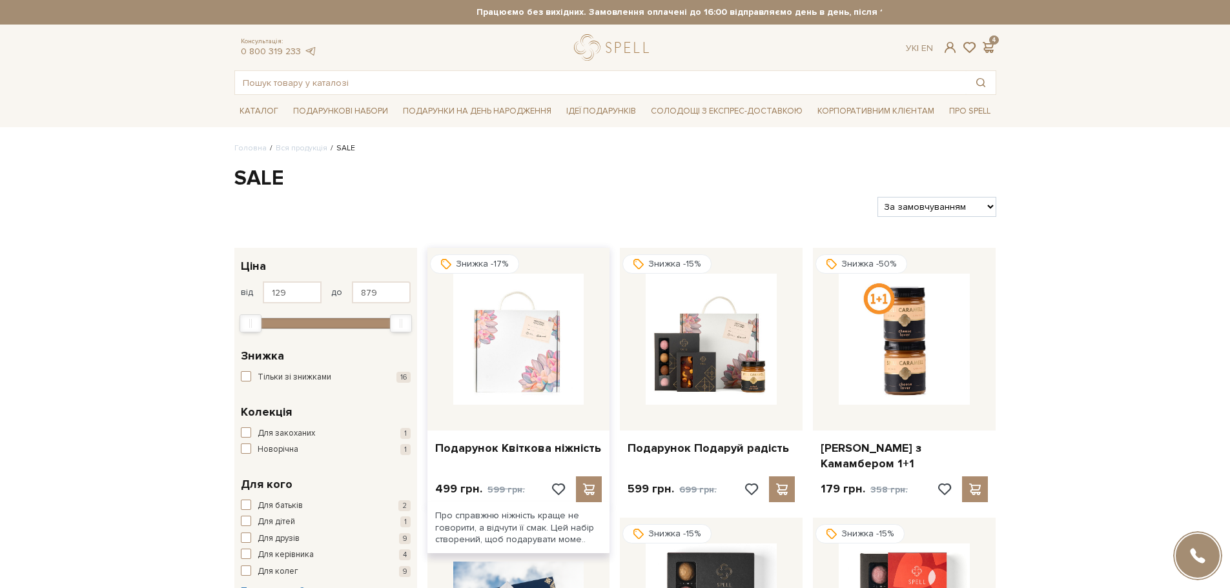
click at [538, 334] on img at bounding box center [518, 339] width 131 height 131
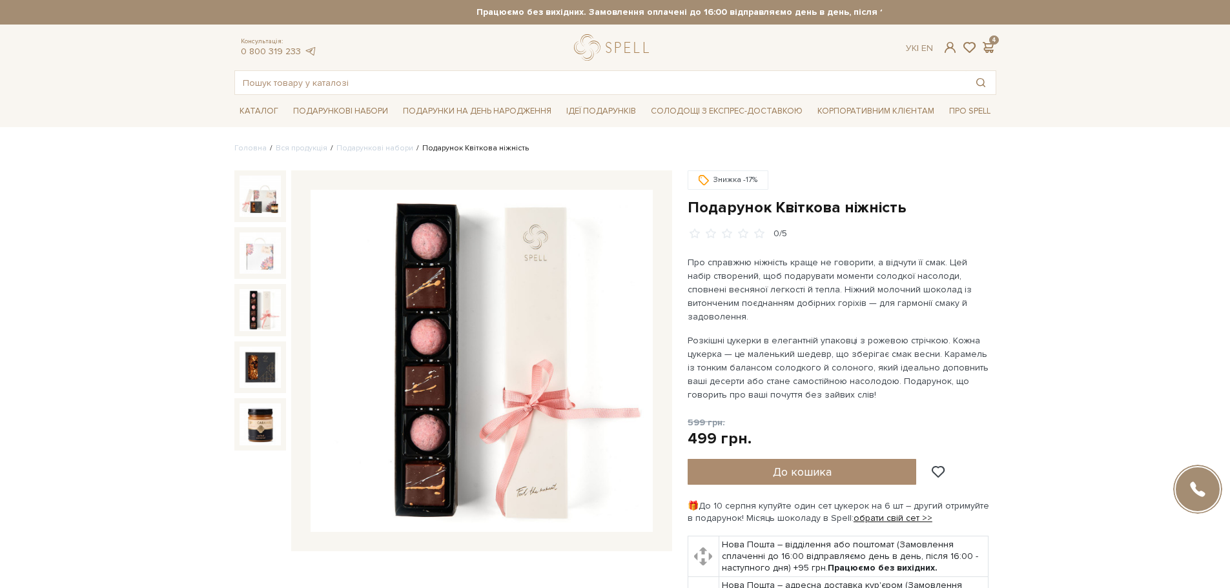
click at [253, 267] on img at bounding box center [260, 252] width 41 height 41
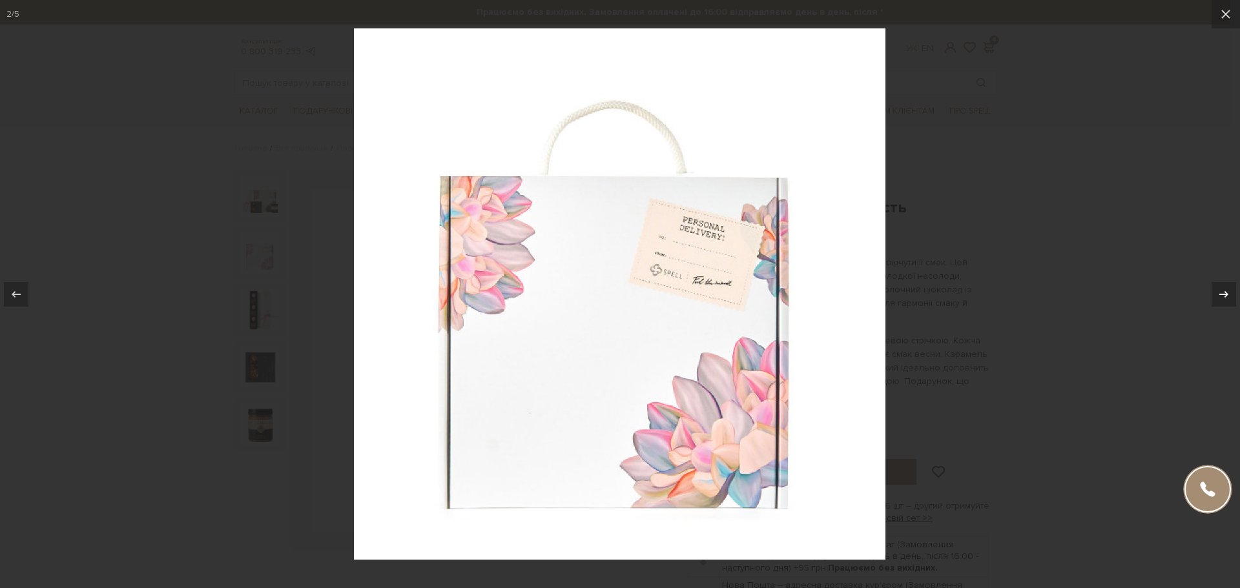
click at [1222, 287] on icon at bounding box center [1223, 294] width 15 height 15
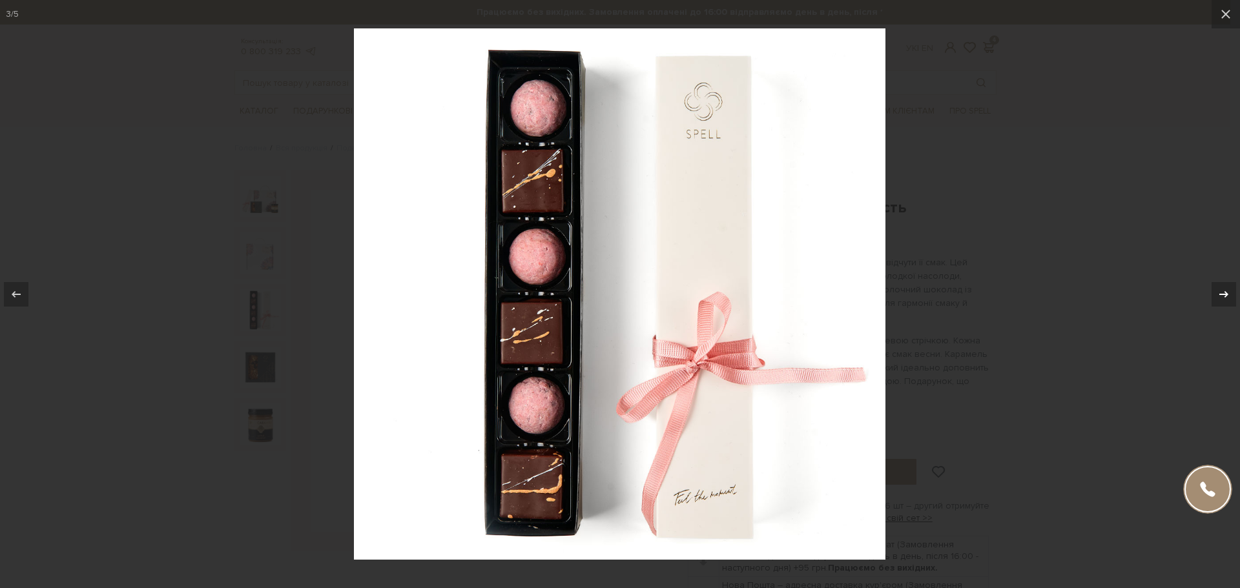
click at [1222, 287] on icon at bounding box center [1223, 294] width 15 height 15
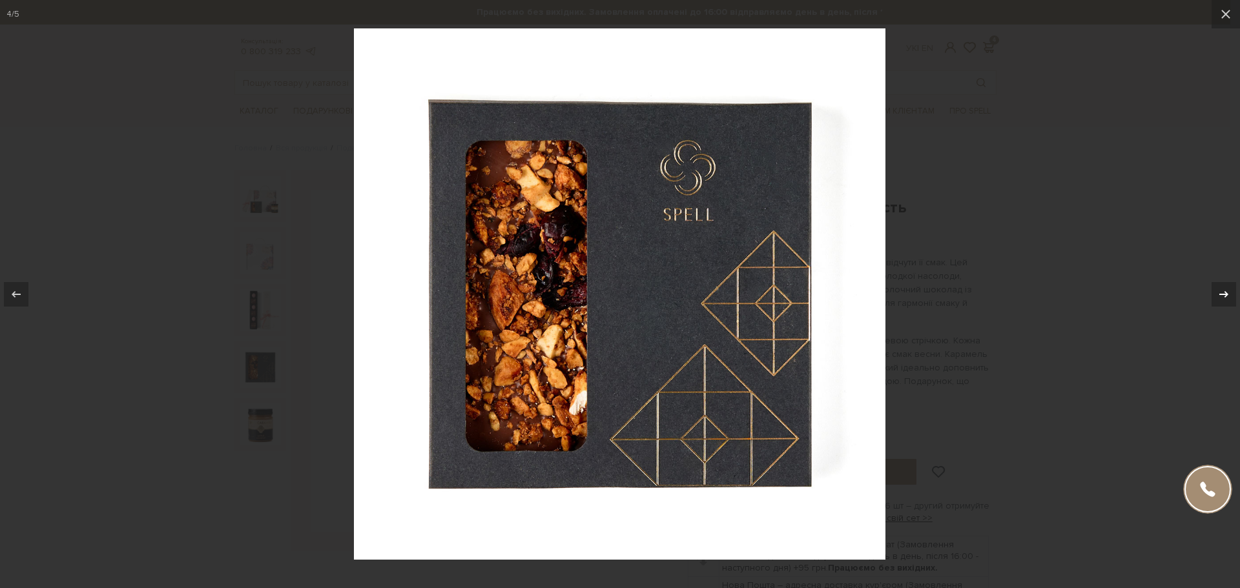
click at [1222, 287] on icon at bounding box center [1223, 294] width 15 height 15
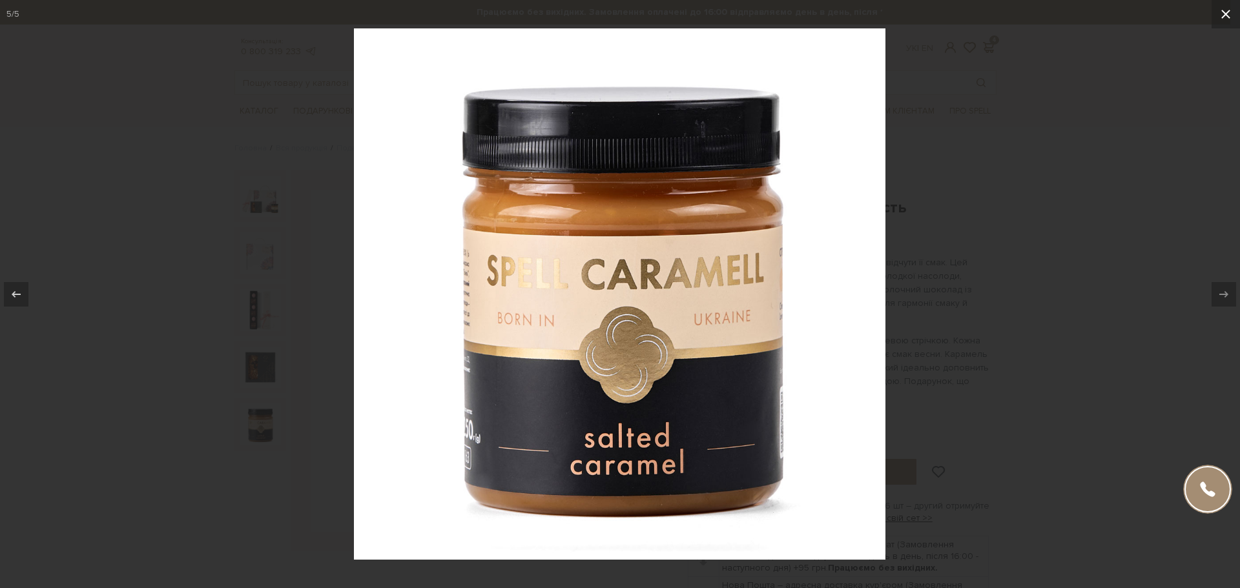
click at [1227, 14] on icon at bounding box center [1225, 13] width 15 height 15
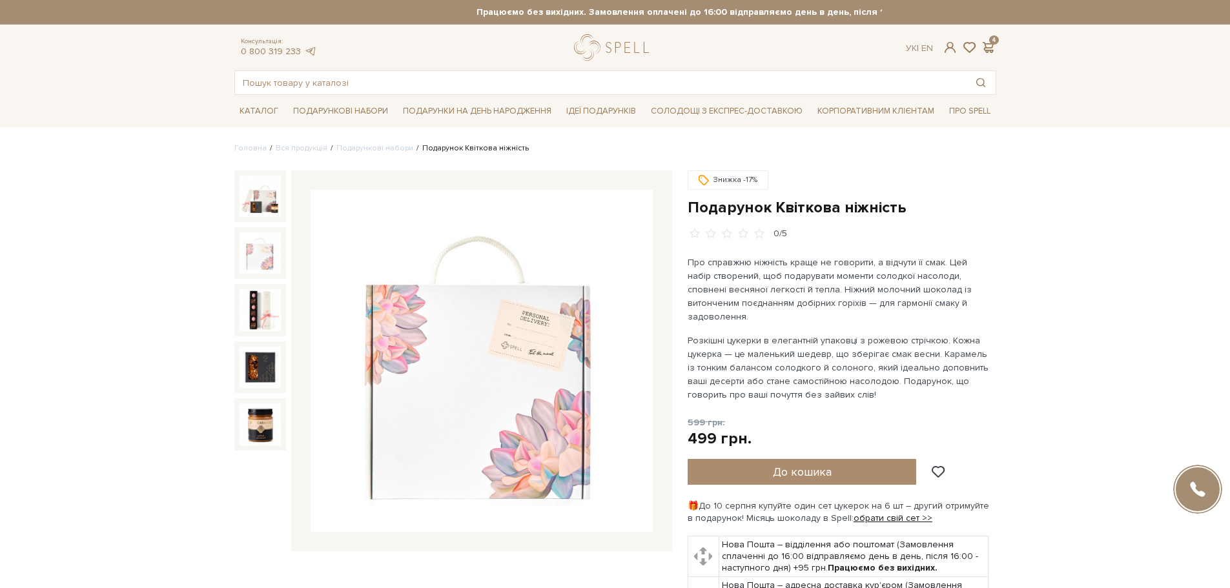
click at [382, 143] on li "Подарункові набори" at bounding box center [370, 149] width 86 height 12
click at [382, 143] on link "Подарункові набори" at bounding box center [374, 148] width 77 height 10
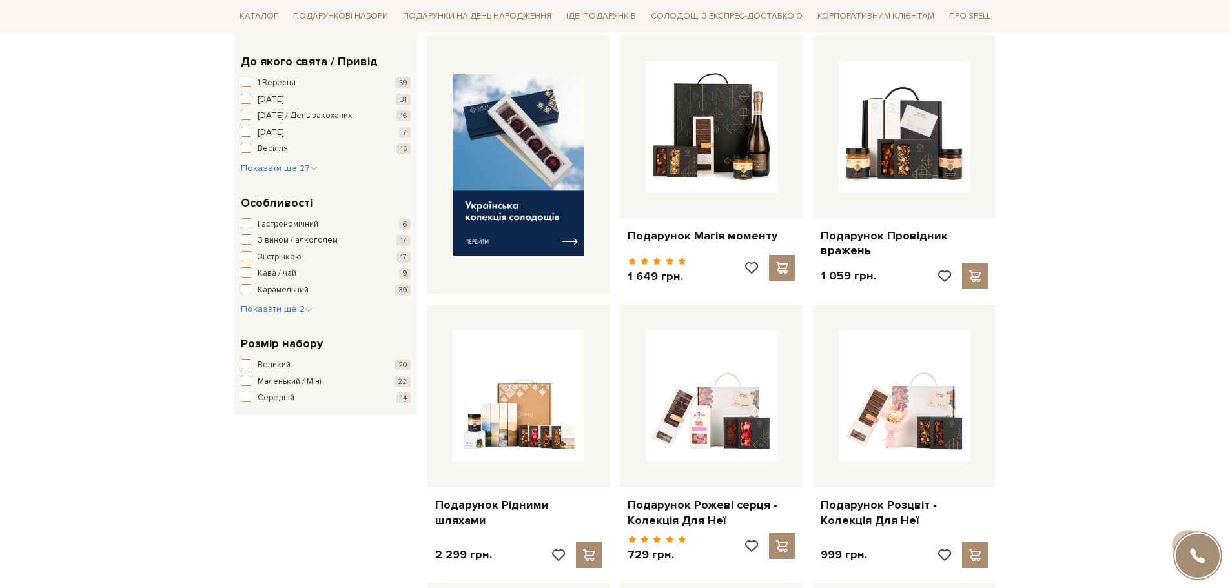
scroll to position [517, 0]
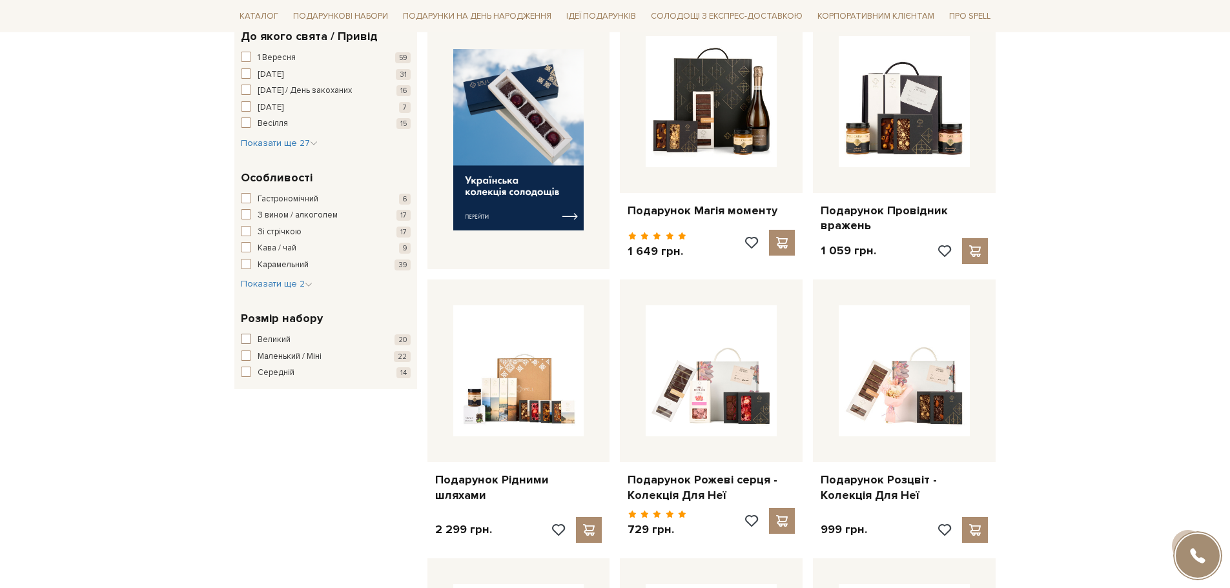
click at [284, 338] on span "Великий" at bounding box center [274, 340] width 33 height 13
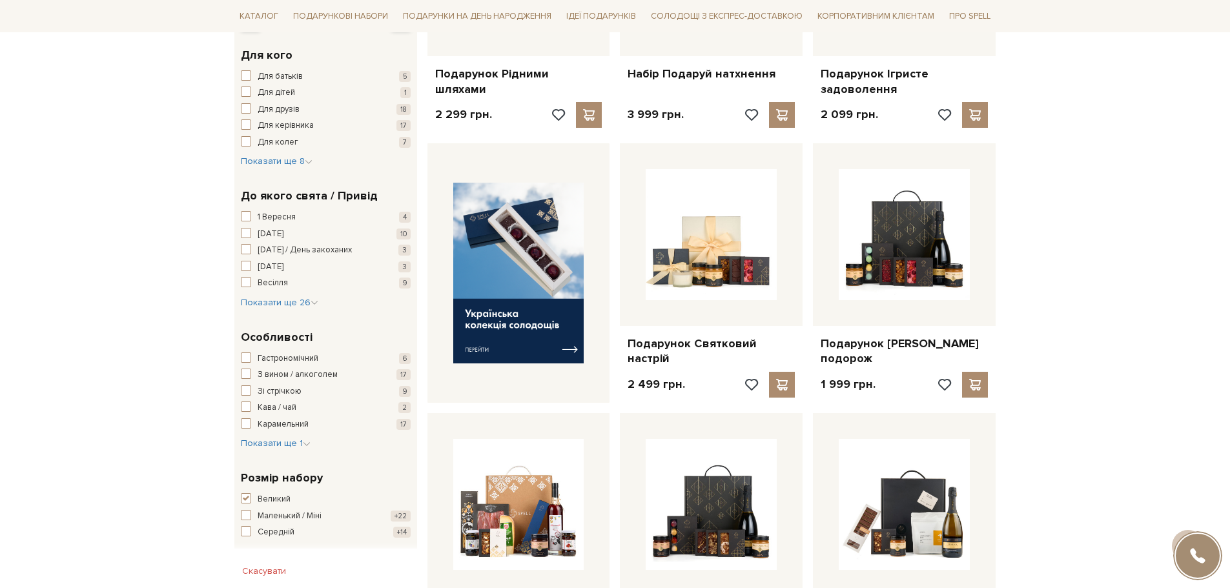
scroll to position [517, 0]
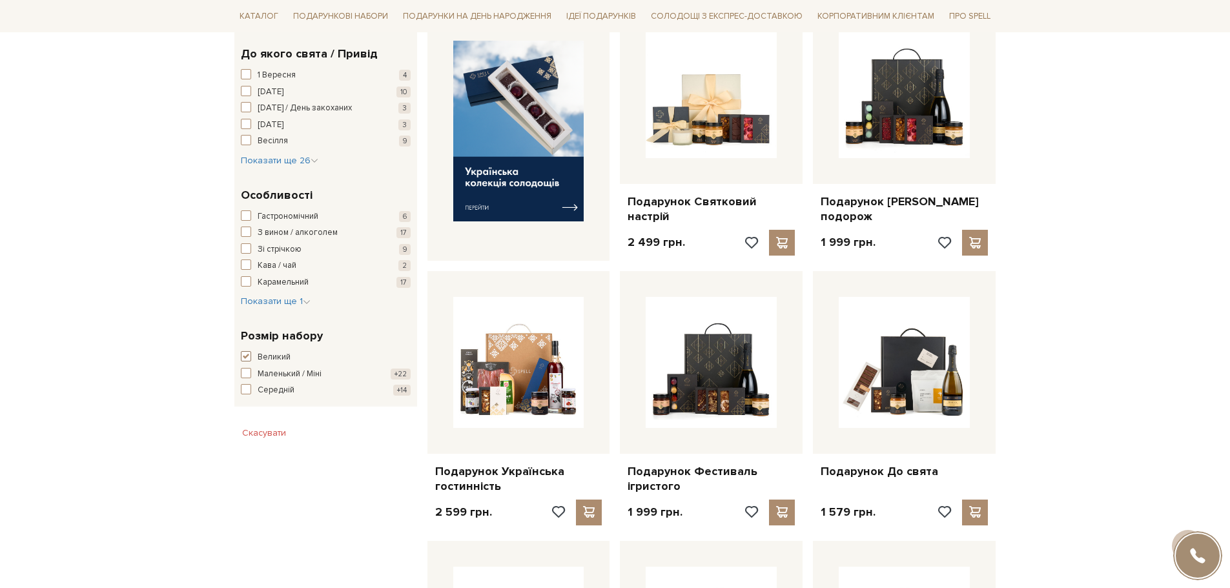
click at [245, 356] on span "button" at bounding box center [246, 356] width 10 height 10
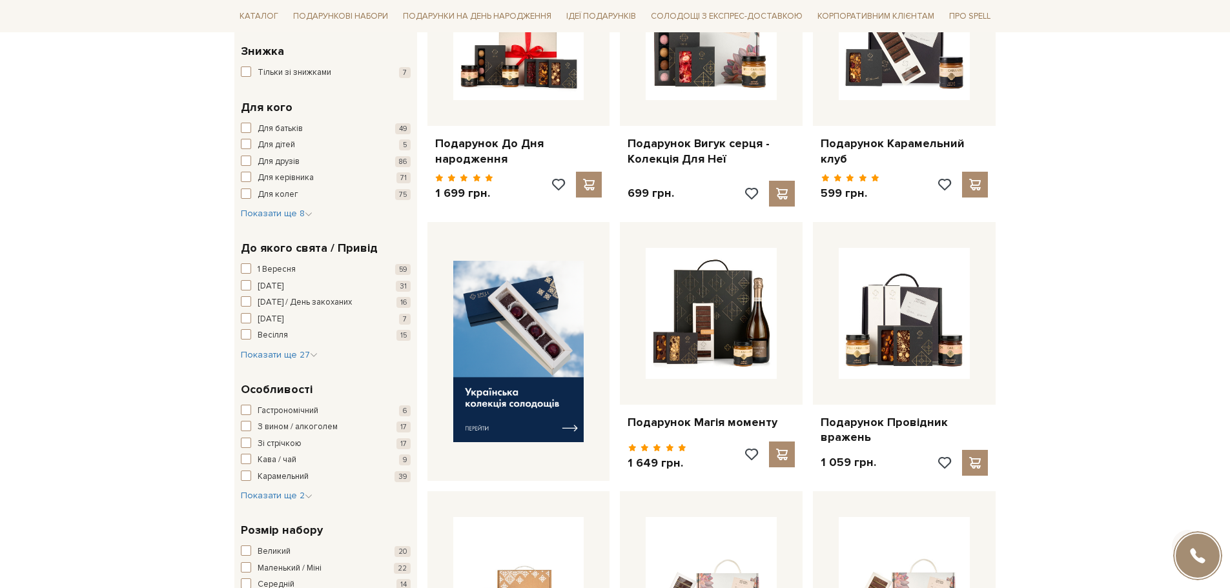
scroll to position [387, 0]
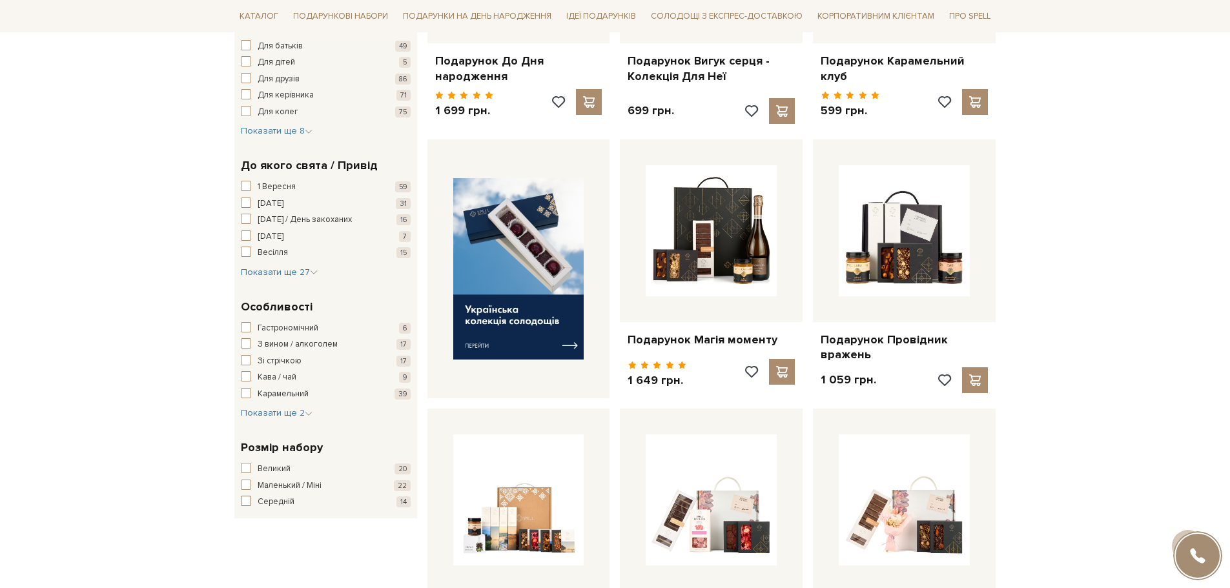
click at [243, 499] on span "button" at bounding box center [246, 501] width 10 height 10
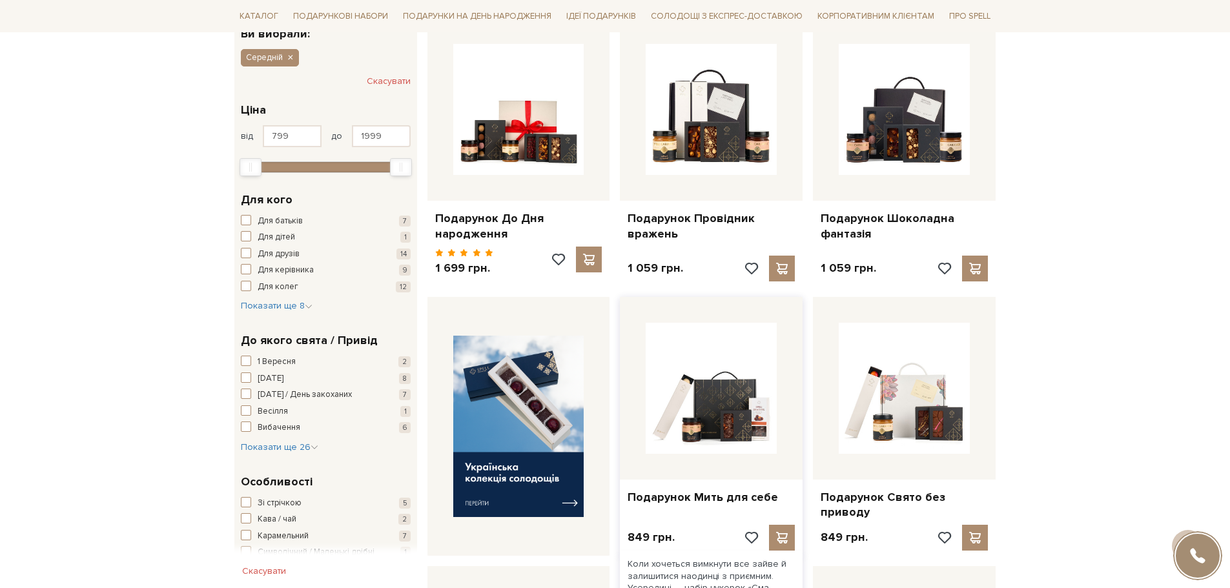
scroll to position [452, 0]
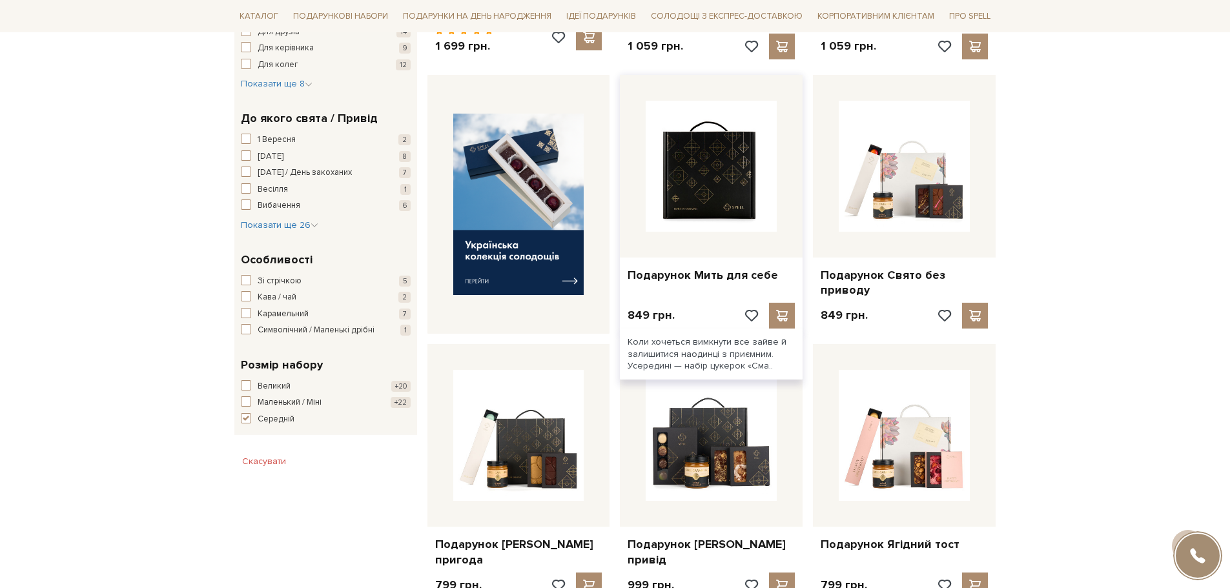
click at [697, 180] on img at bounding box center [711, 166] width 131 height 131
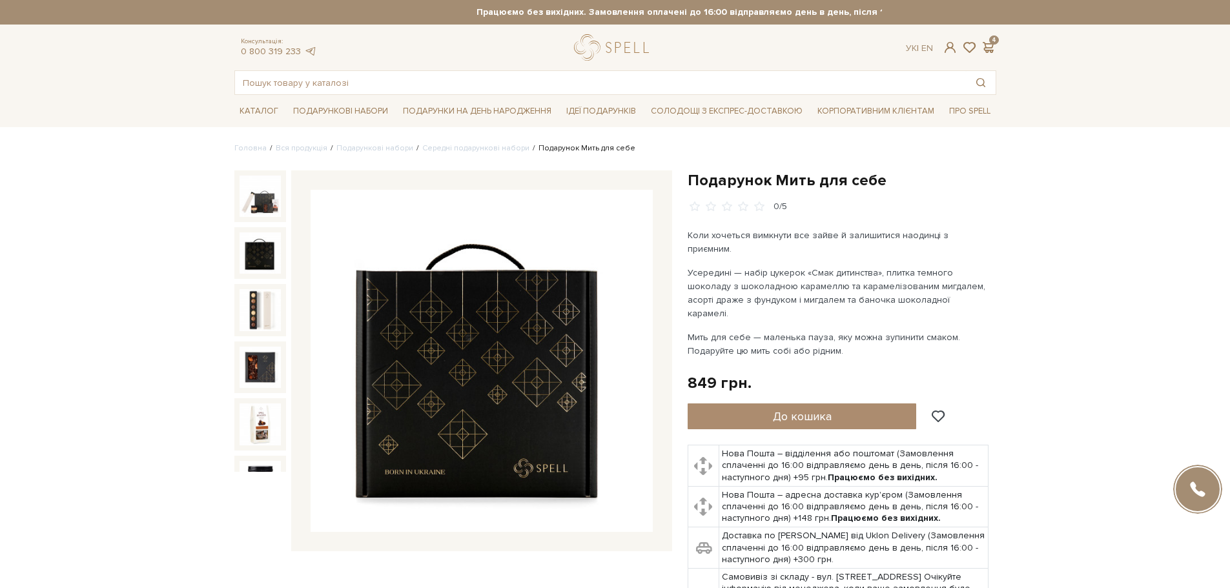
click at [253, 266] on img at bounding box center [260, 252] width 41 height 41
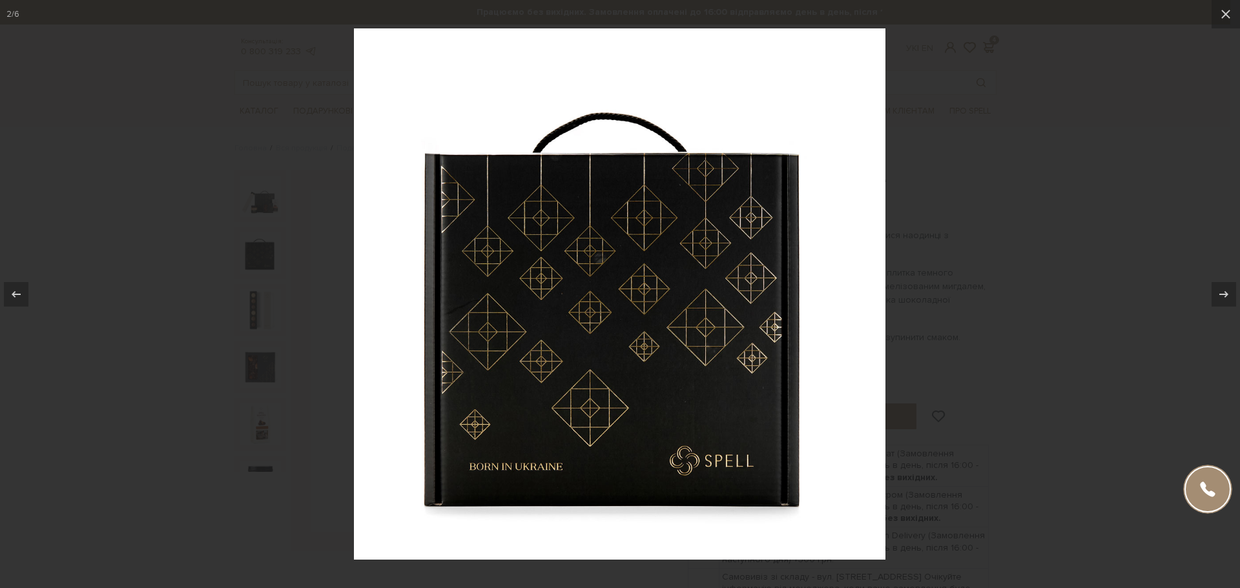
click at [260, 306] on div at bounding box center [620, 294] width 1240 height 588
click at [1228, 290] on icon at bounding box center [1223, 294] width 15 height 15
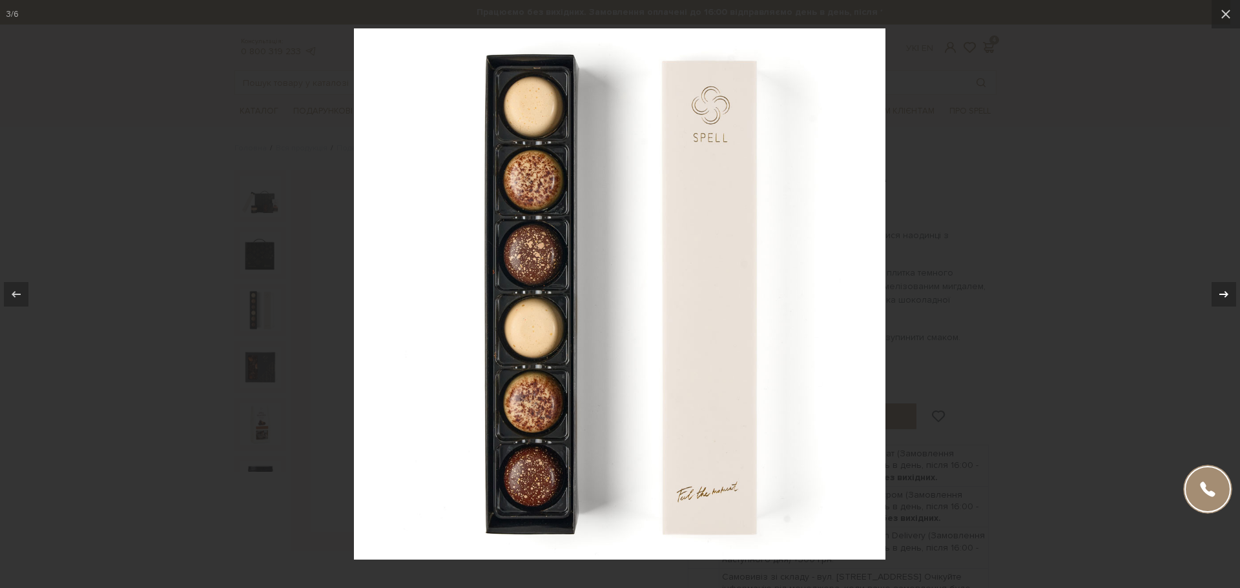
click at [1228, 290] on icon at bounding box center [1223, 294] width 15 height 15
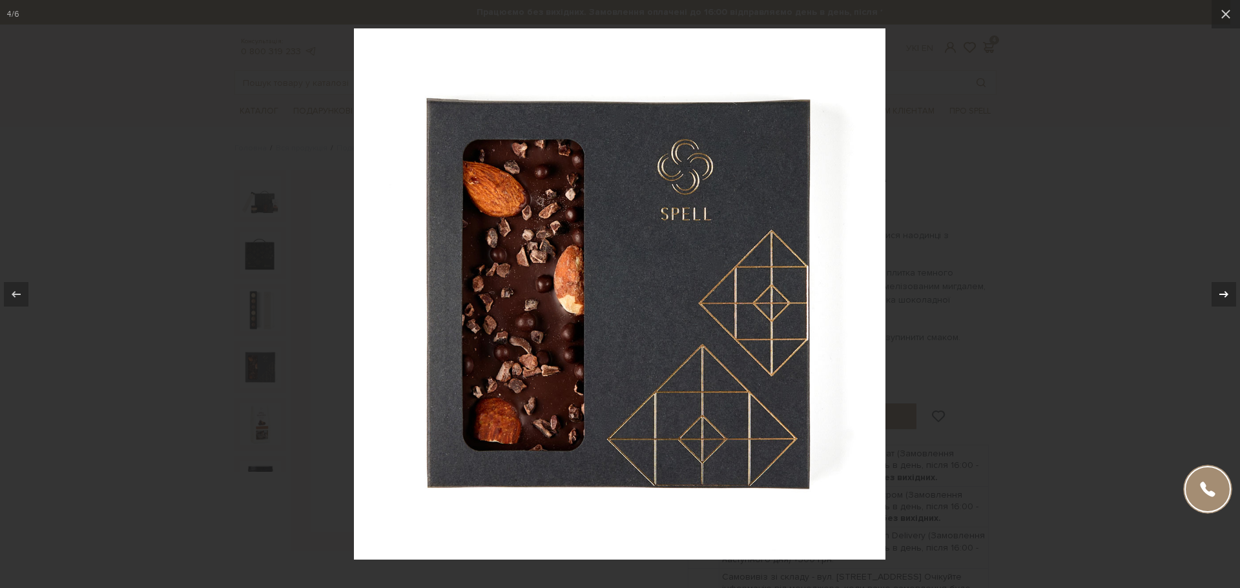
click at [1228, 290] on icon at bounding box center [1223, 294] width 15 height 15
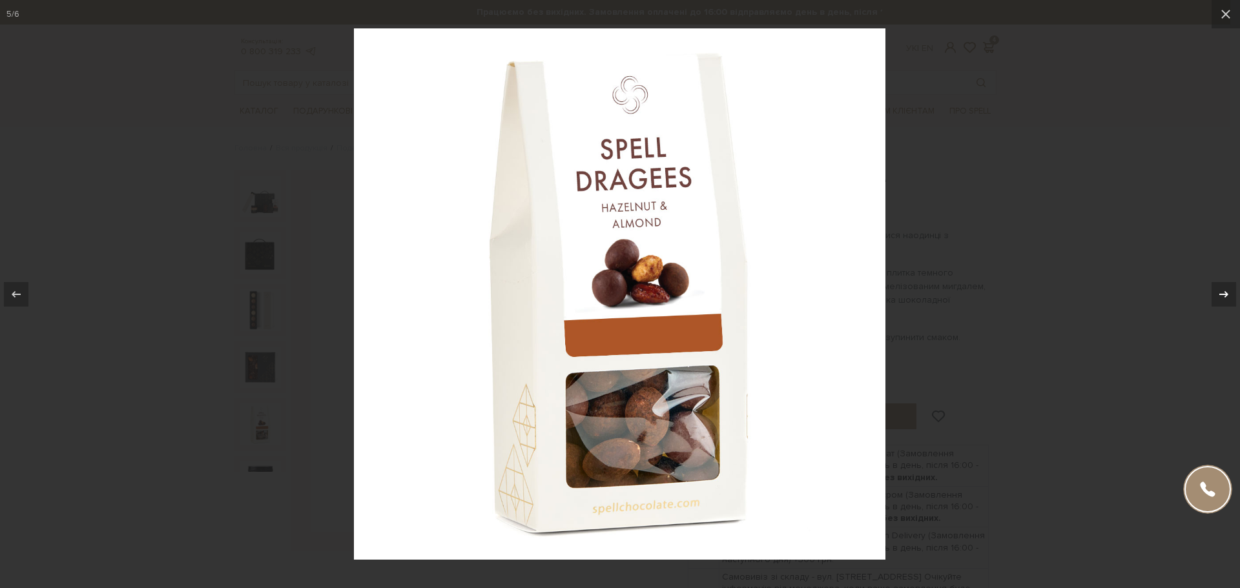
click at [1228, 290] on icon at bounding box center [1223, 294] width 15 height 15
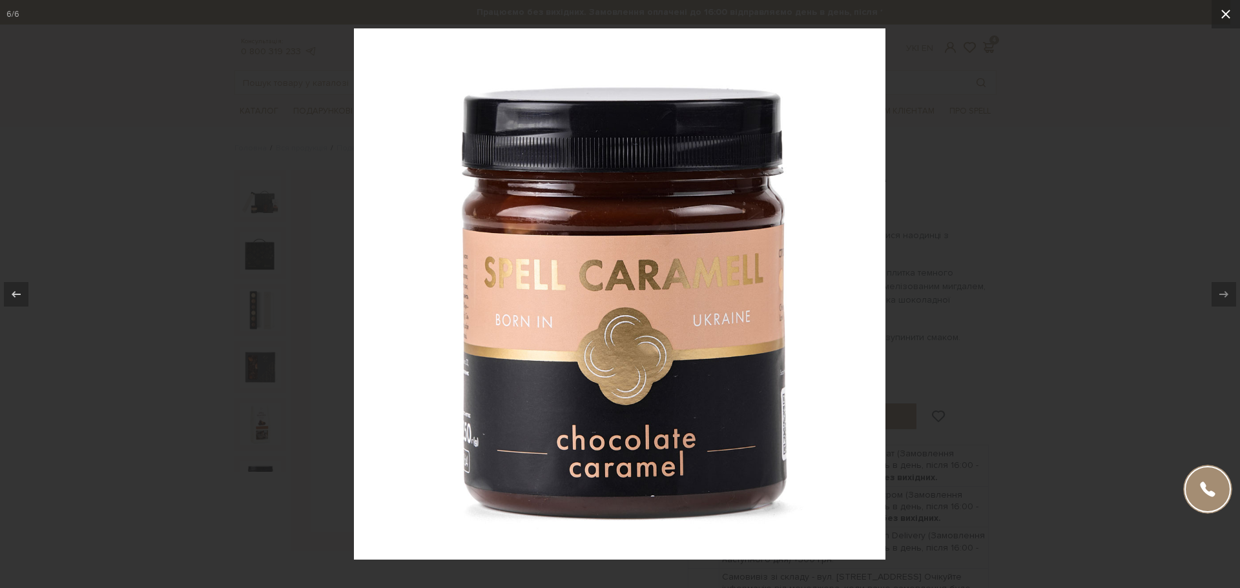
click at [1227, 19] on icon at bounding box center [1225, 13] width 15 height 15
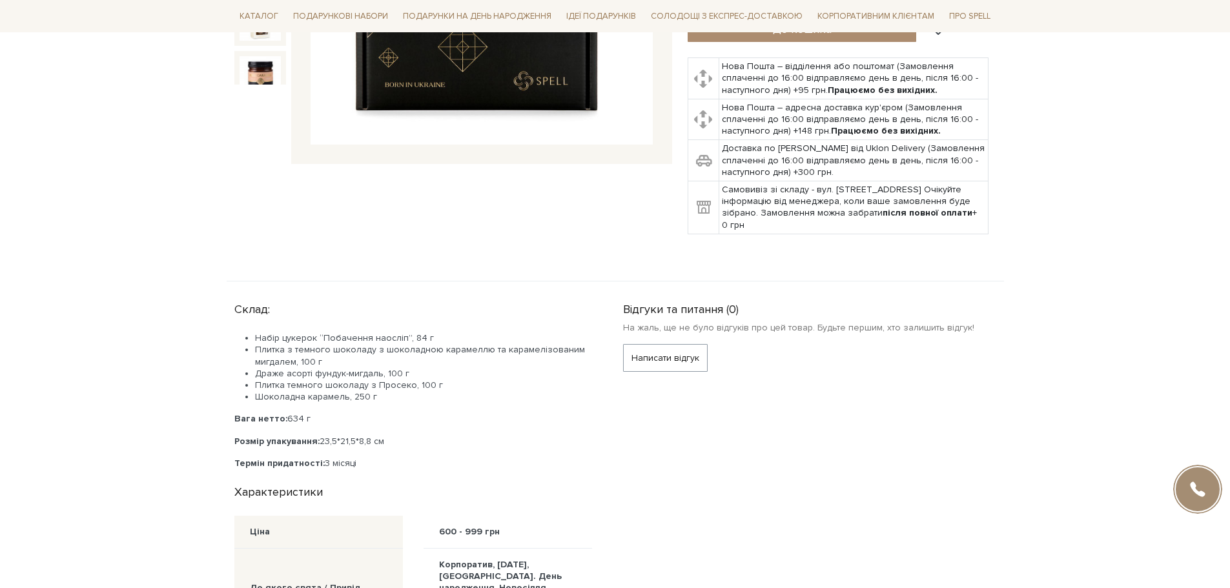
scroll to position [839, 0]
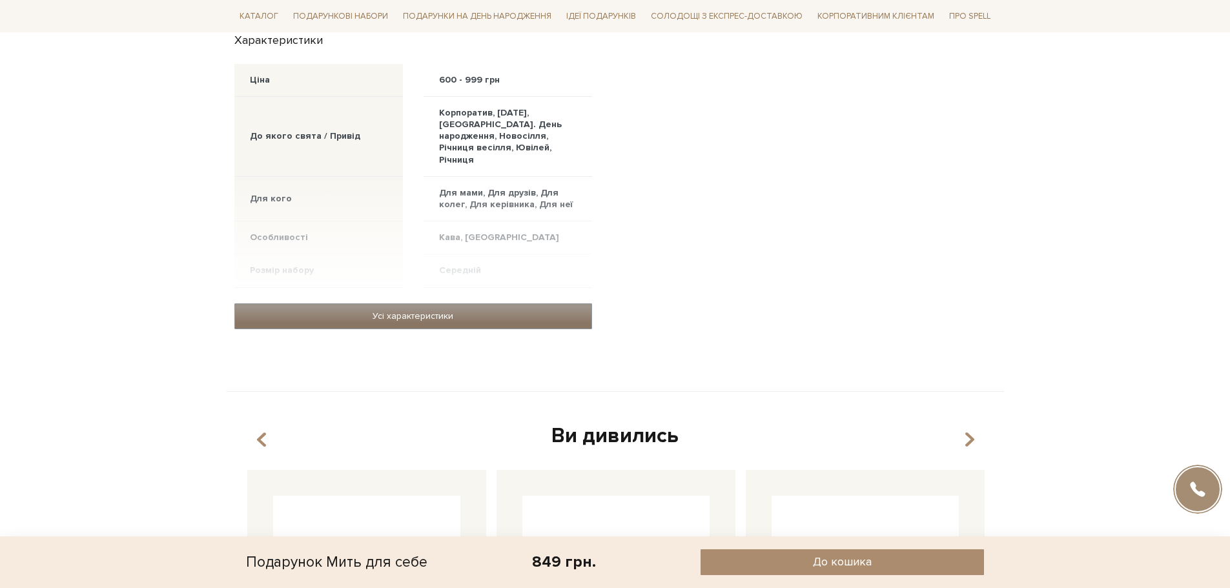
click at [424, 304] on link "Усі характеристики" at bounding box center [413, 316] width 356 height 25
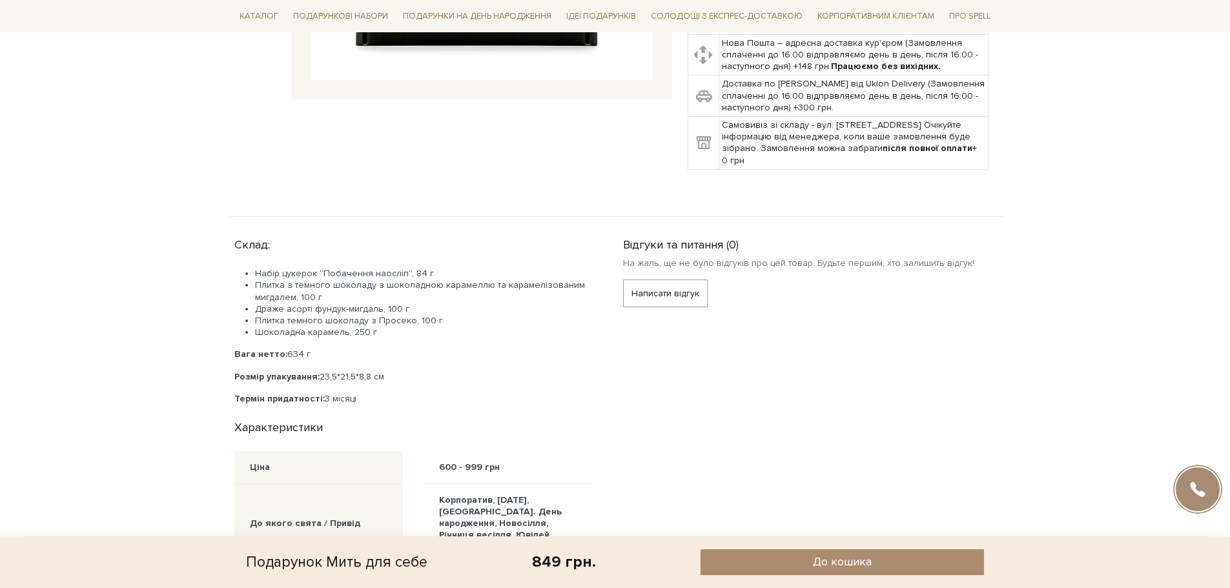
scroll to position [65, 0]
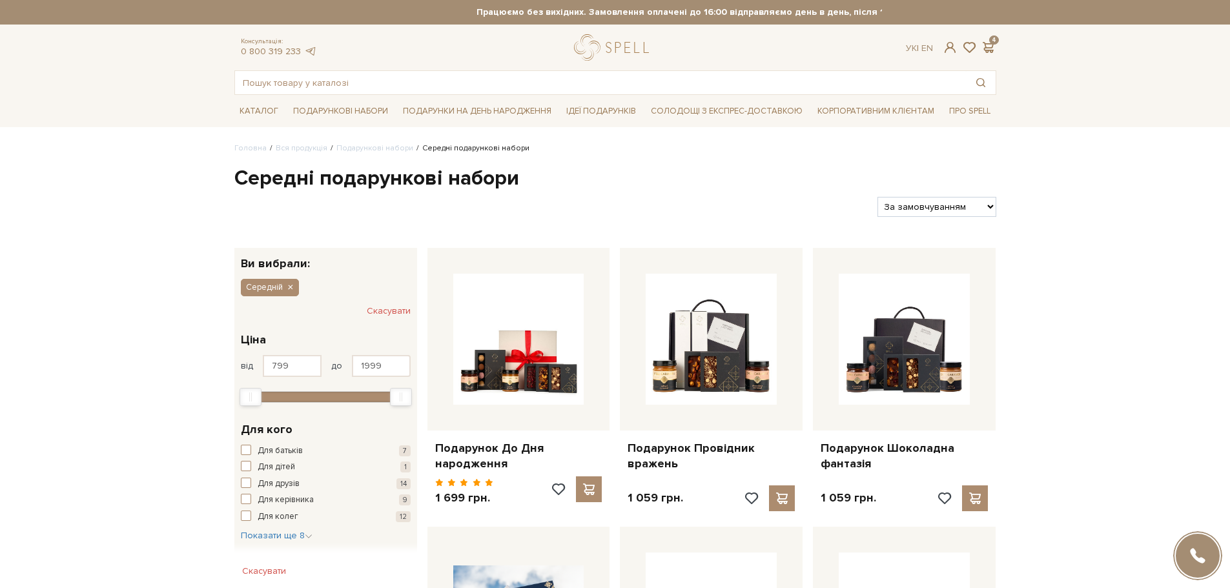
click at [990, 39] on div "Консультація: 0 800 319 233 Ук | En | 4" at bounding box center [615, 47] width 777 height 26
click at [989, 45] on span at bounding box center [988, 48] width 15 height 14
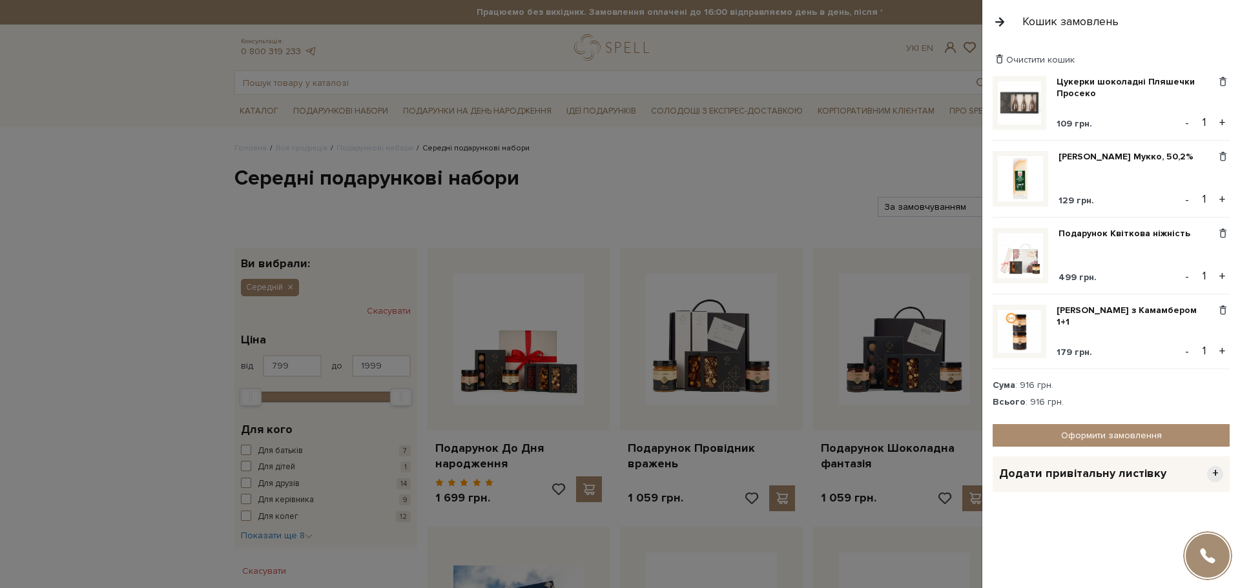
click at [1202, 55] on div "Очистити кошик" at bounding box center [1110, 60] width 237 height 12
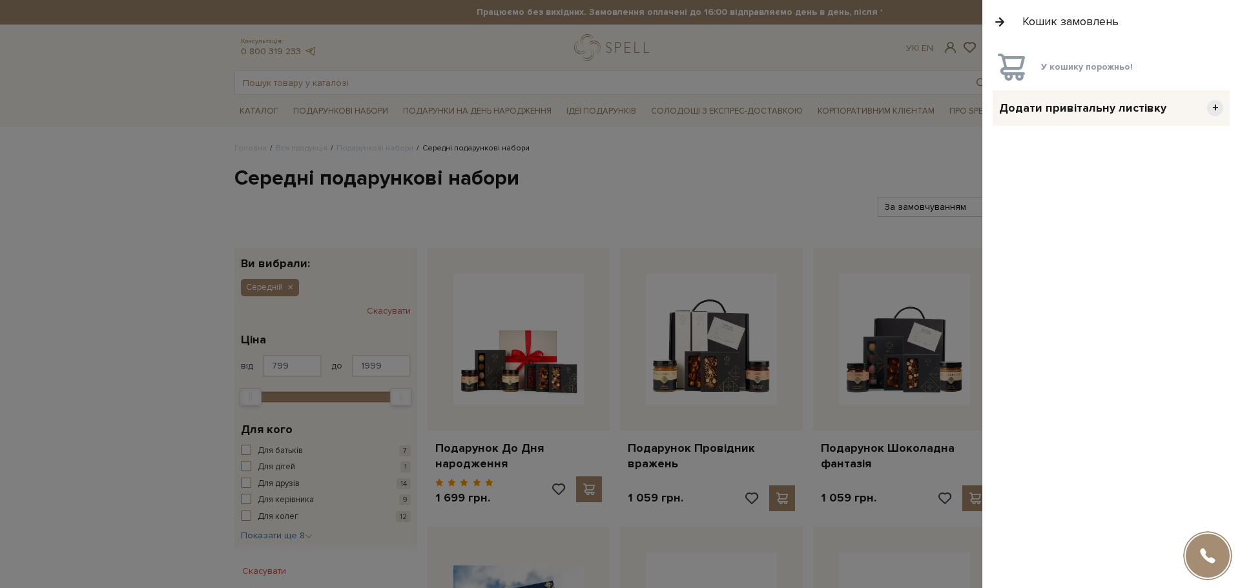
click at [999, 18] on button "button" at bounding box center [999, 21] width 14 height 23
